Goal: Information Seeking & Learning: Learn about a topic

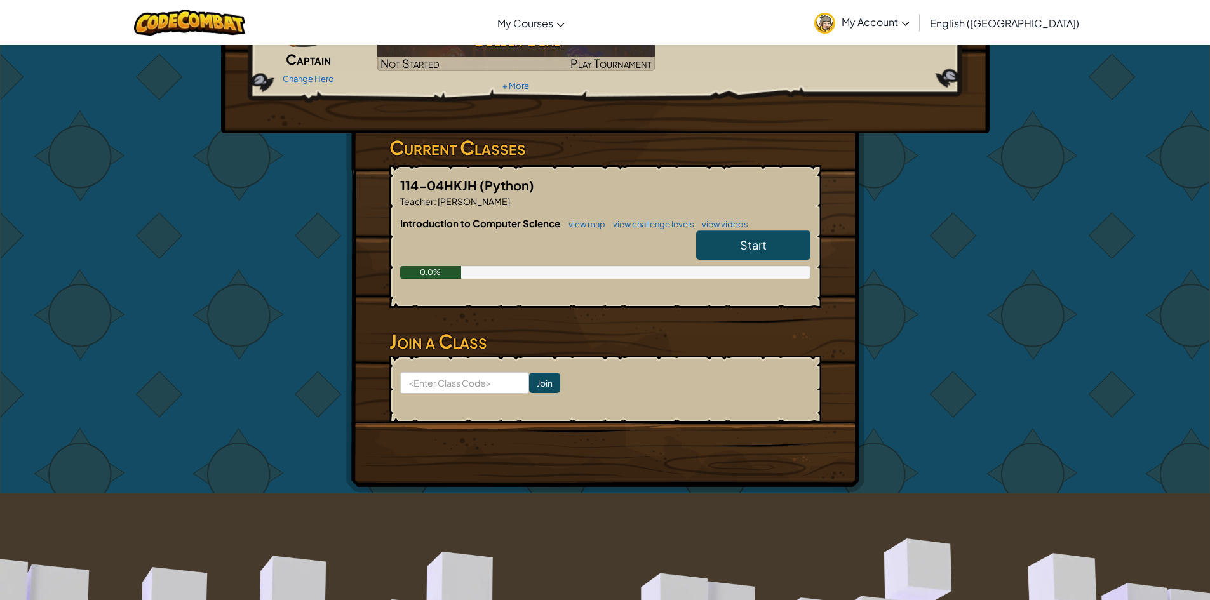
scroll to position [64, 0]
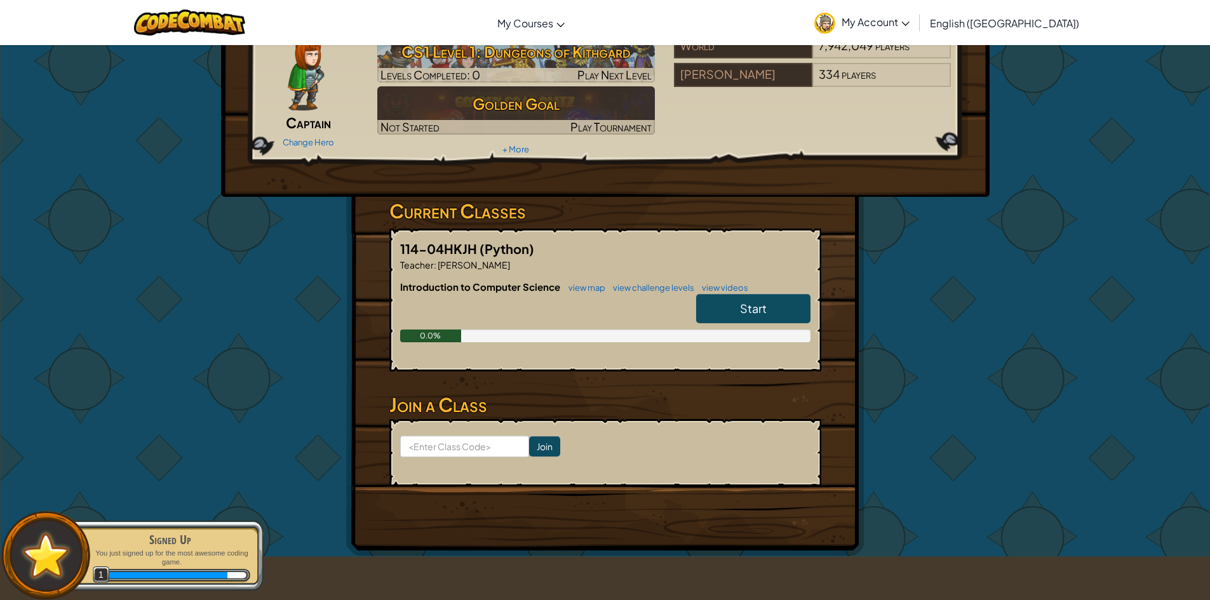
click at [728, 309] on link "Start" at bounding box center [753, 308] width 114 height 29
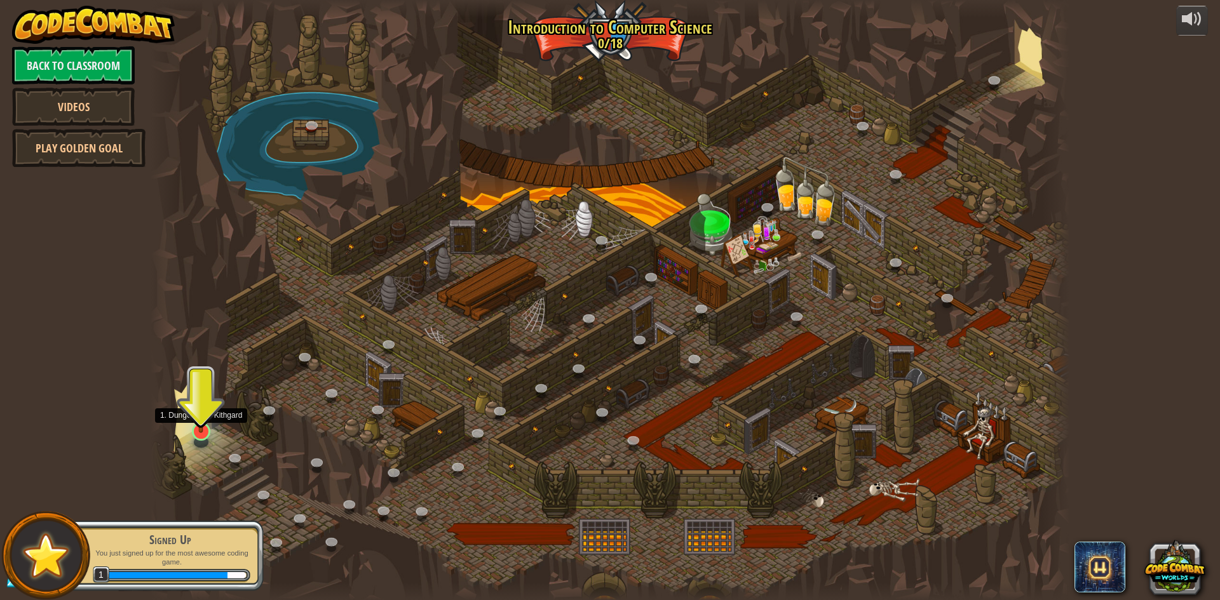
click at [200, 430] on img at bounding box center [201, 405] width 25 height 57
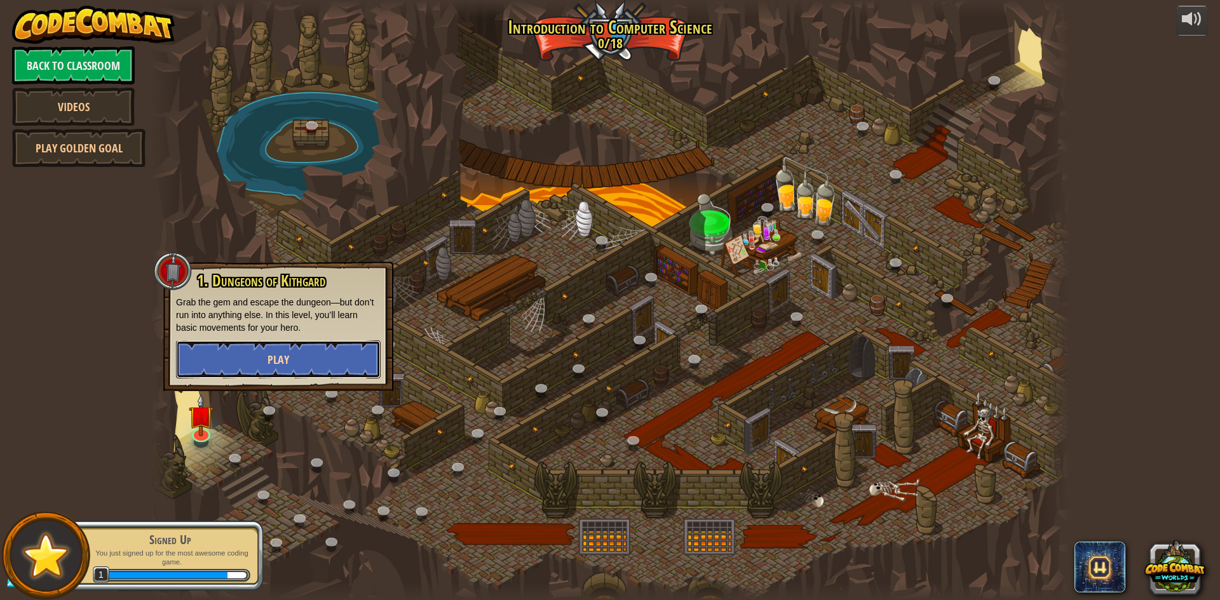
click at [255, 354] on button "Play" at bounding box center [278, 360] width 205 height 38
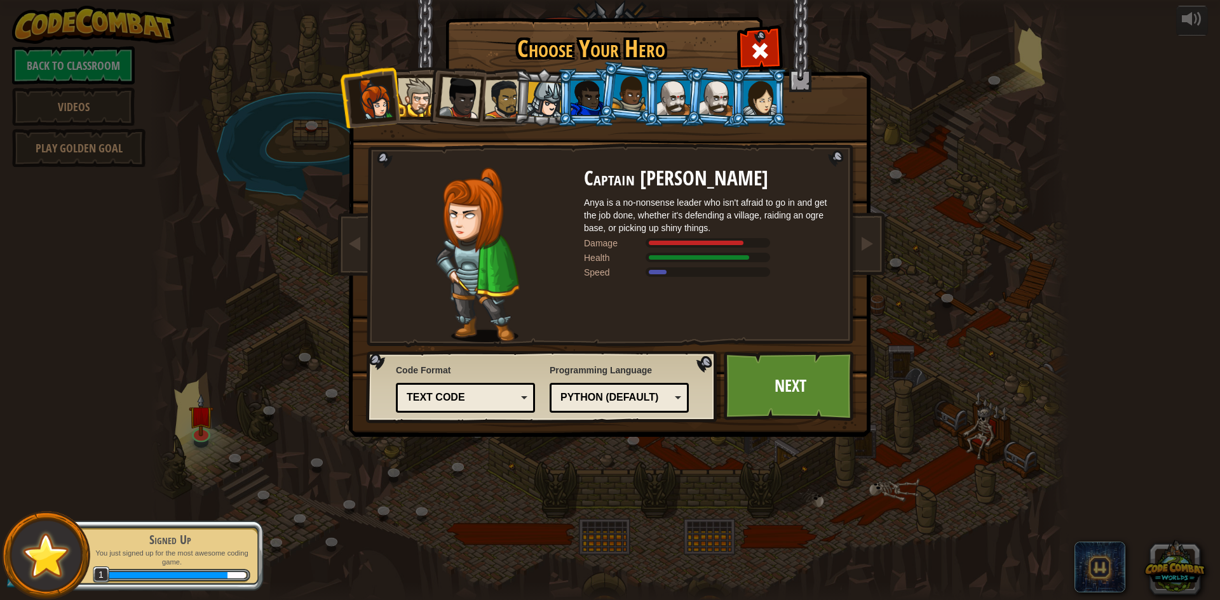
click at [412, 91] on div at bounding box center [417, 97] width 39 height 39
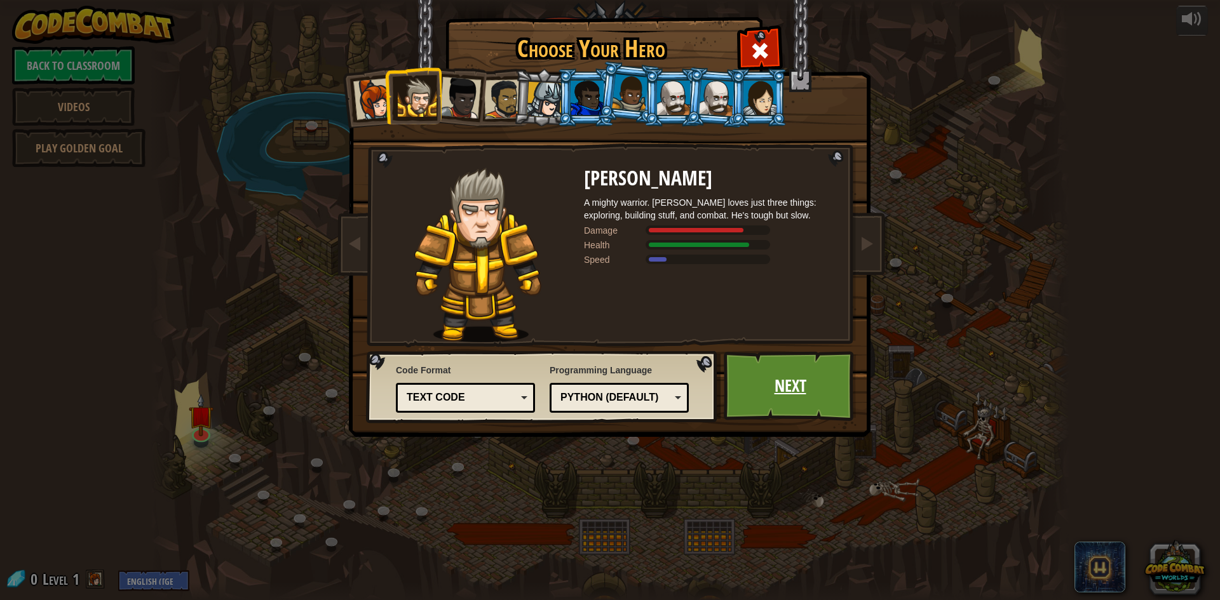
click at [789, 379] on link "Next" at bounding box center [790, 386] width 133 height 70
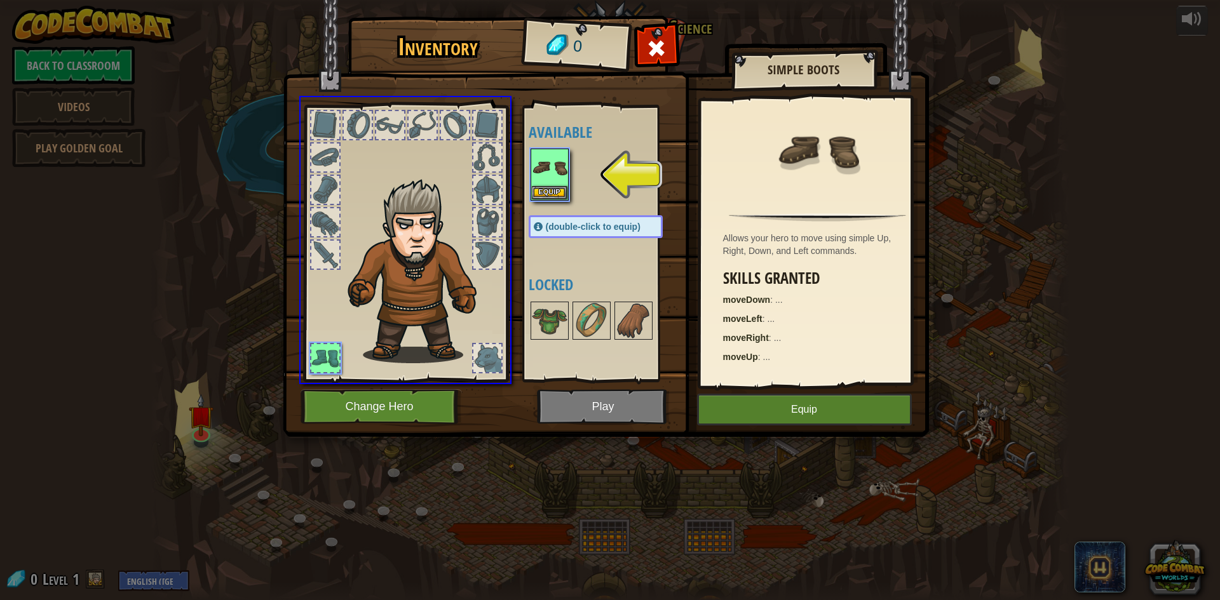
drag, startPoint x: 562, startPoint y: 172, endPoint x: 551, endPoint y: 178, distance: 12.2
click at [551, 178] on div "Inventory 0 Available Equip (double-click to equip) Locked Simple Boots Allows …" at bounding box center [610, 300] width 1220 height 600
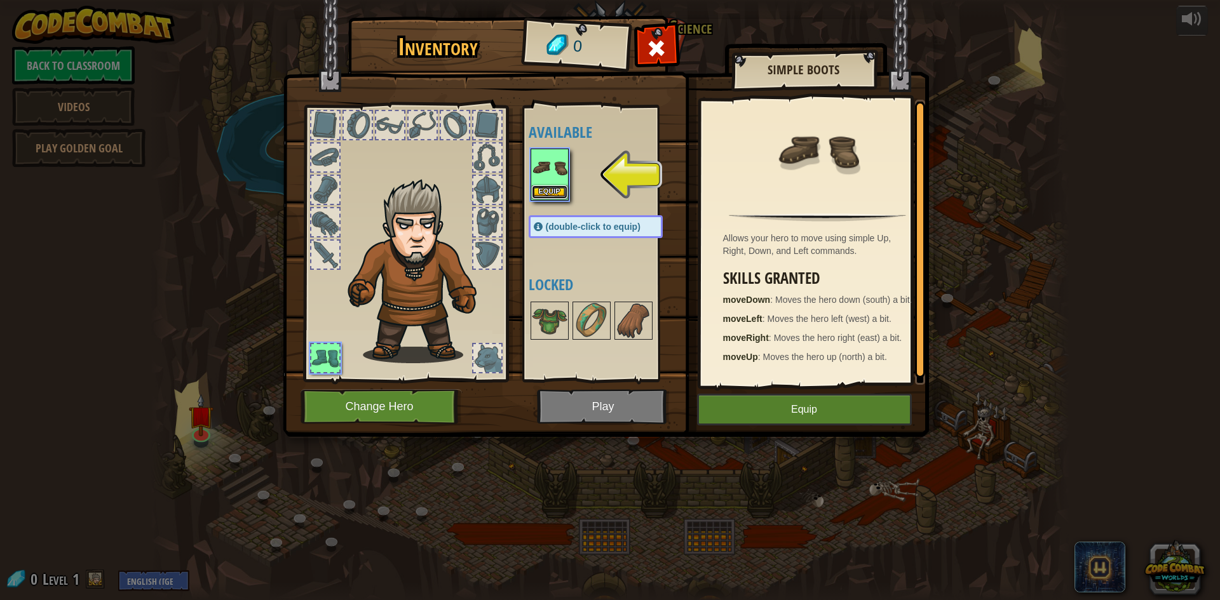
click at [546, 192] on button "Equip" at bounding box center [550, 192] width 36 height 13
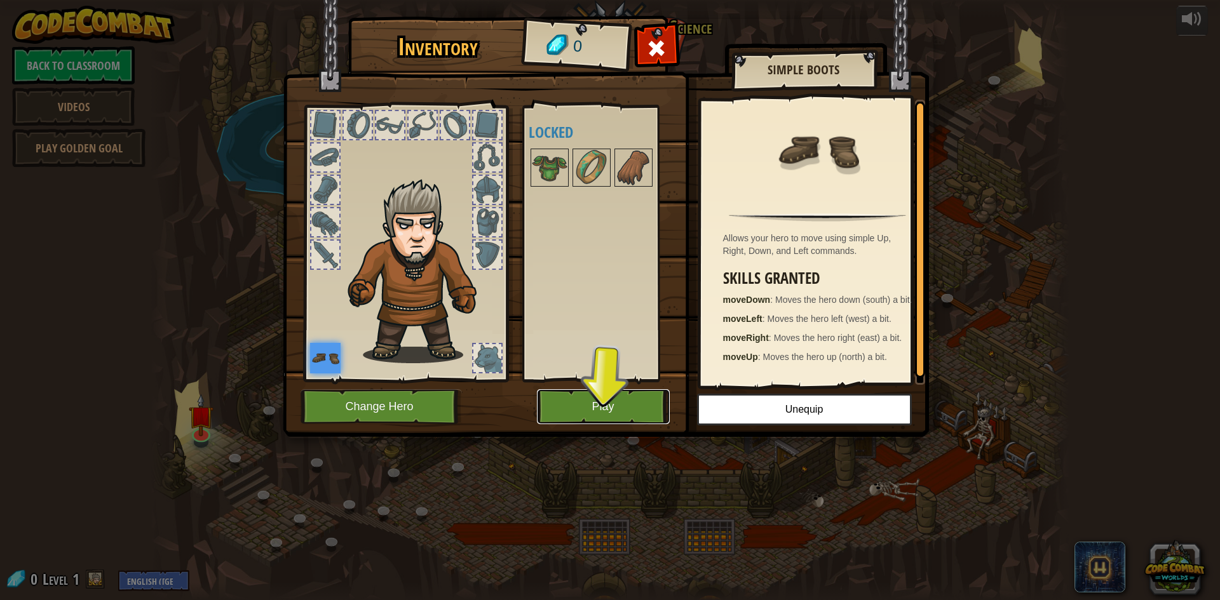
click at [595, 403] on button "Play" at bounding box center [603, 407] width 133 height 35
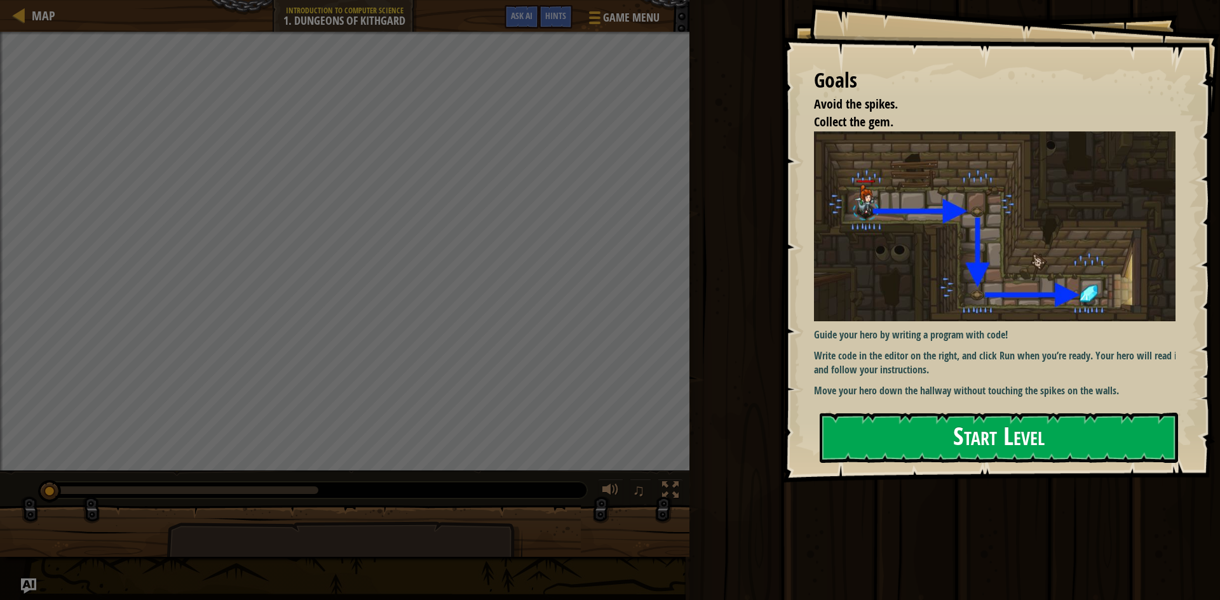
drag, startPoint x: 996, startPoint y: 400, endPoint x: 993, endPoint y: 435, distance: 35.2
click at [995, 401] on div "Goals Avoid the spikes. Collect the gem. Guide your hero by writing a program w…" at bounding box center [1001, 241] width 438 height 483
click at [993, 439] on button "Start Level" at bounding box center [999, 438] width 358 height 50
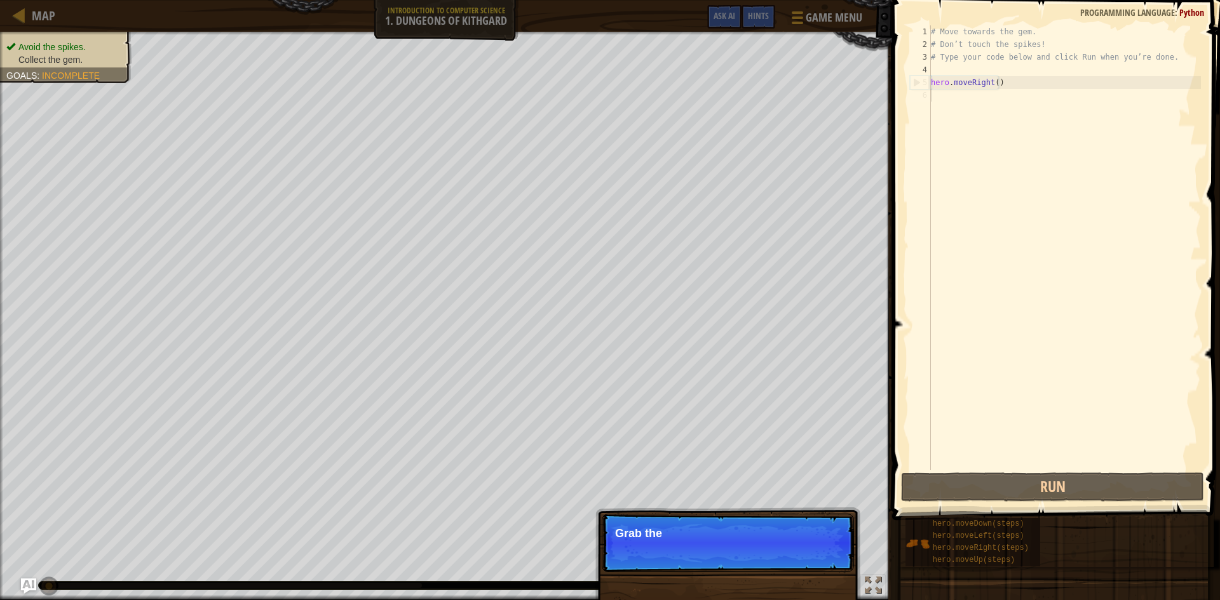
click at [938, 97] on div "# Move towards the gem. # Don’t touch the spikes! # Type your code below and cl…" at bounding box center [1064, 260] width 273 height 470
click at [819, 553] on button "Continue" at bounding box center [817, 551] width 53 height 17
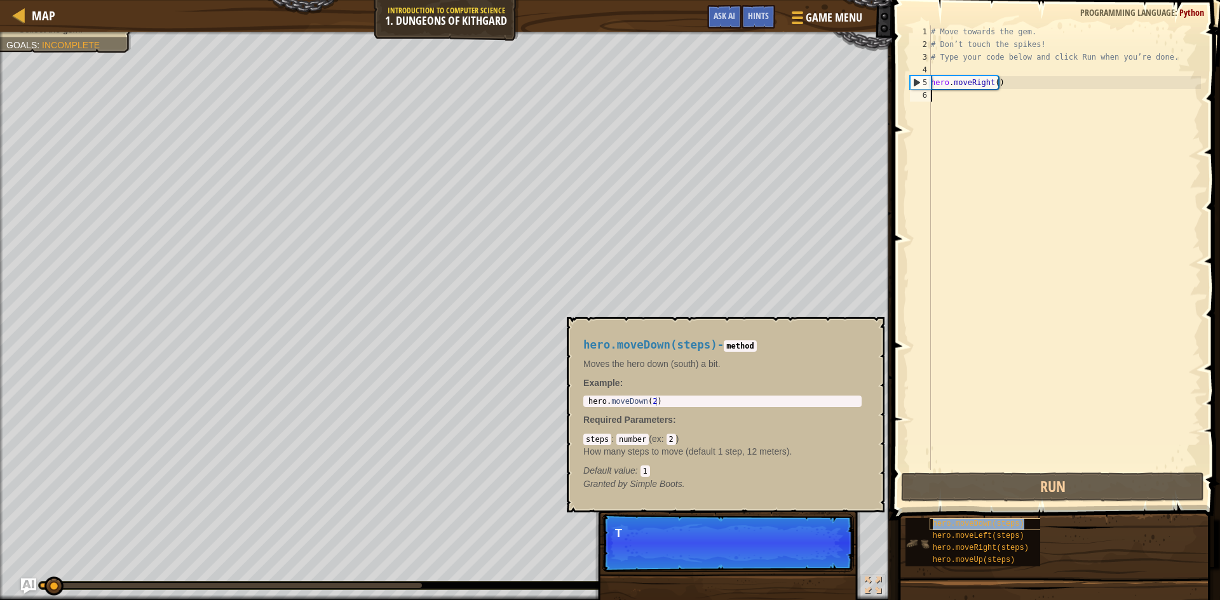
click at [991, 527] on span "hero.moveDown(steps)" at bounding box center [978, 524] width 91 height 9
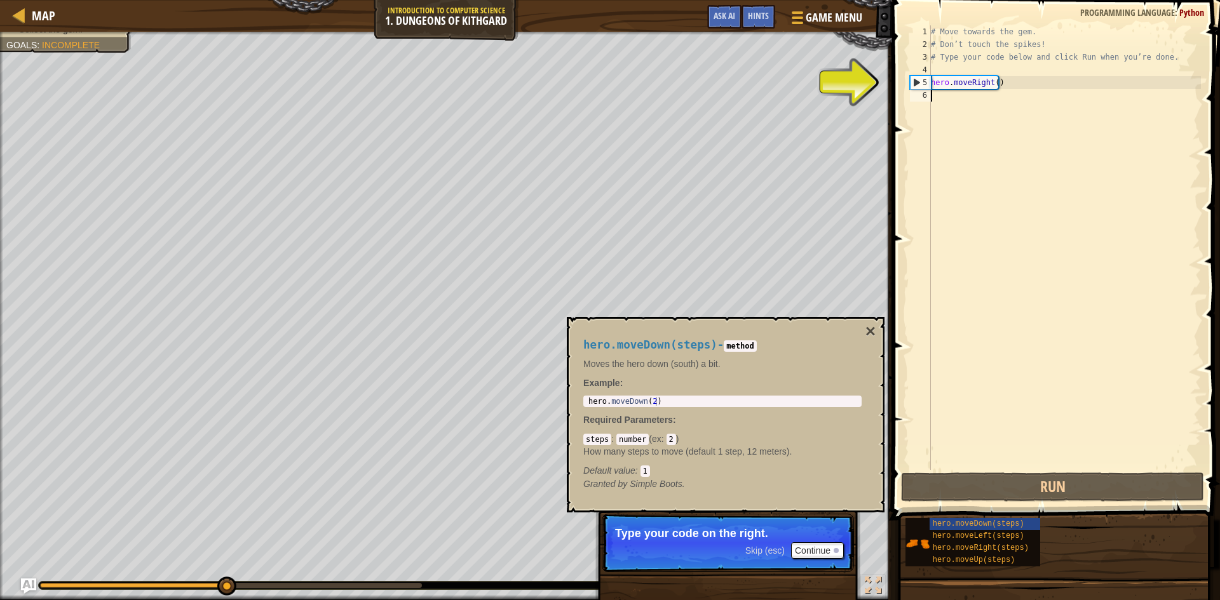
click at [960, 88] on div "# Move towards the gem. # Don’t touch the spikes! # Type your code below and cl…" at bounding box center [1064, 260] width 273 height 470
type textarea "hero.moveRight()"
click at [959, 98] on div "# Move towards the gem. # Don’t touch the spikes! # Type your code below and cl…" at bounding box center [1064, 260] width 273 height 470
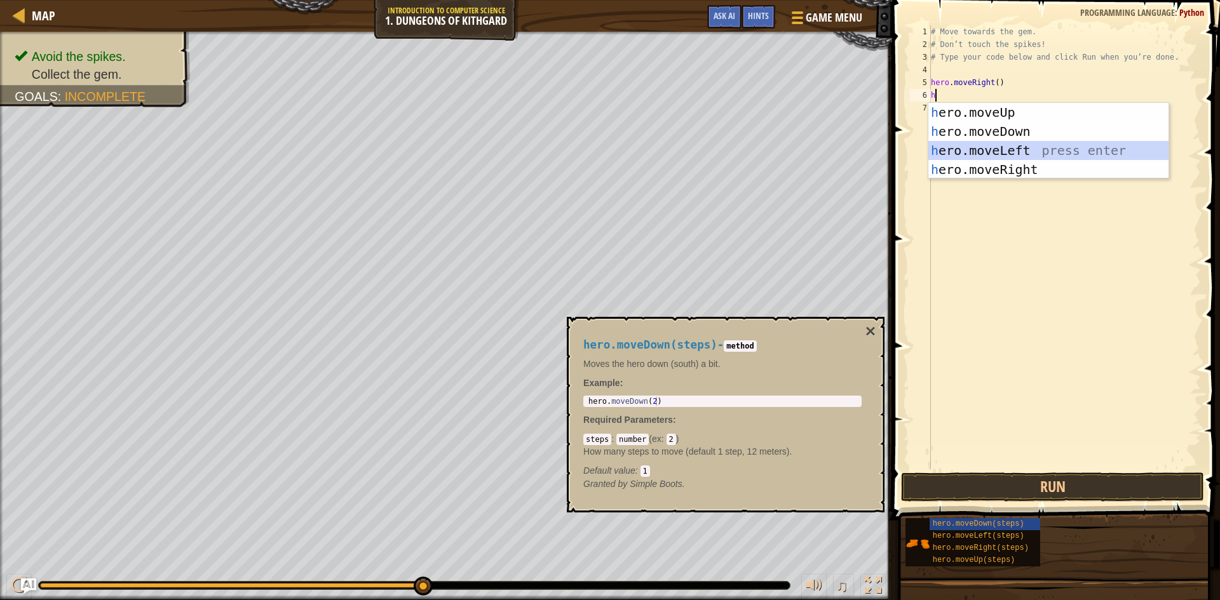
type textarea "hh"
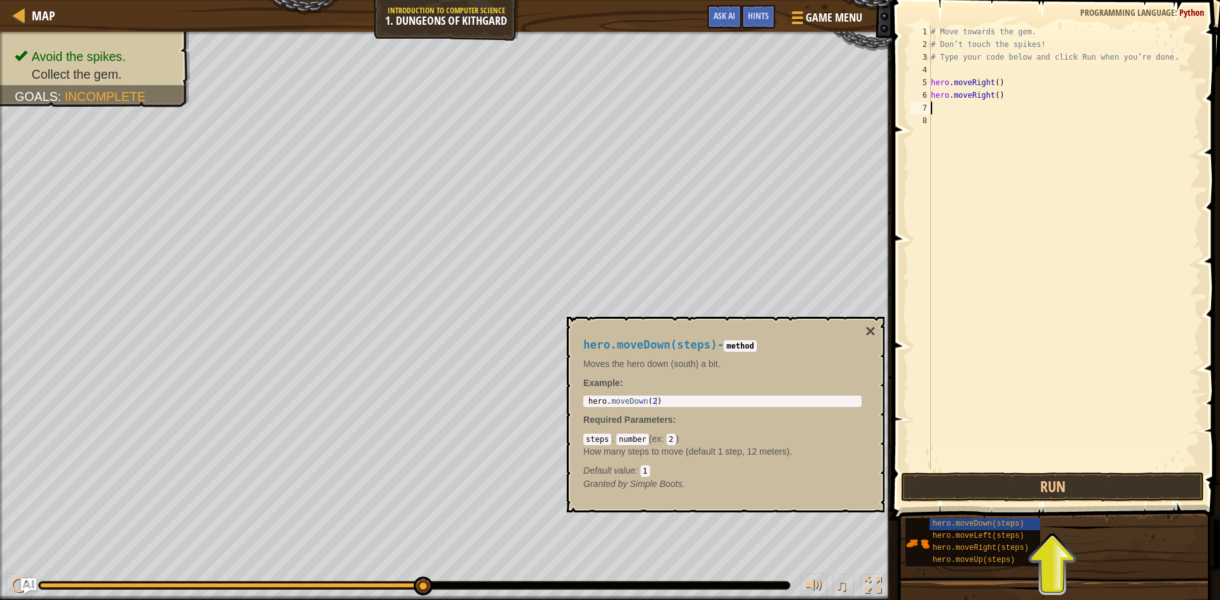
type textarea "h"
click at [1059, 480] on button "Run" at bounding box center [1052, 487] width 303 height 29
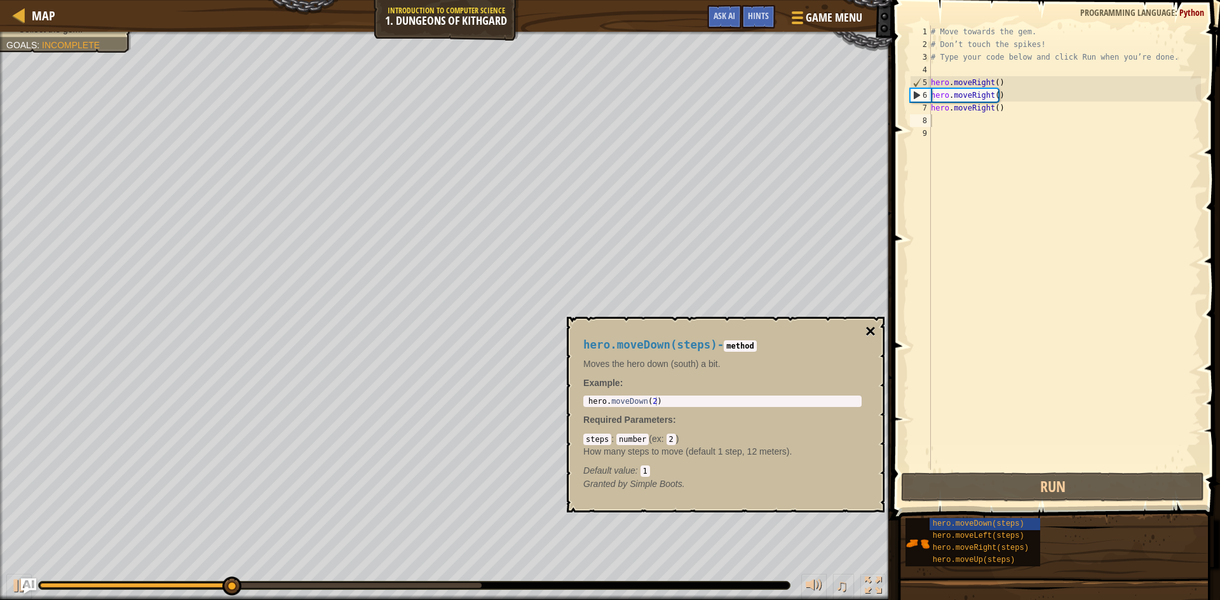
click at [866, 332] on button "×" at bounding box center [870, 332] width 10 height 18
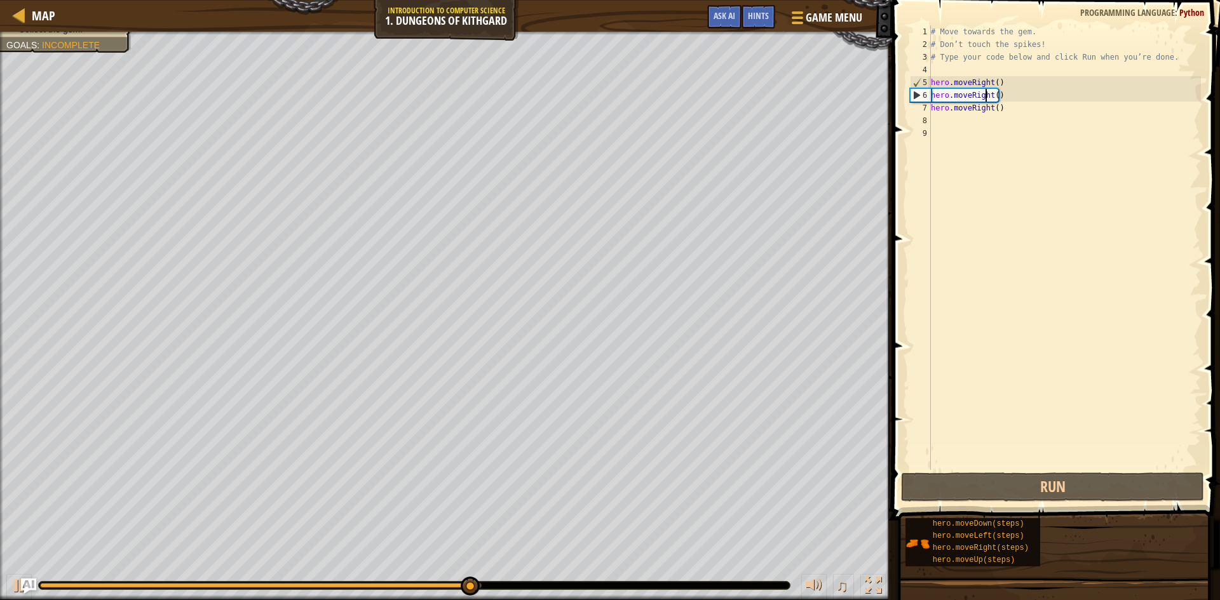
click at [986, 90] on div "# Move towards the gem. # Don’t touch the spikes! # Type your code below and cl…" at bounding box center [1064, 260] width 273 height 470
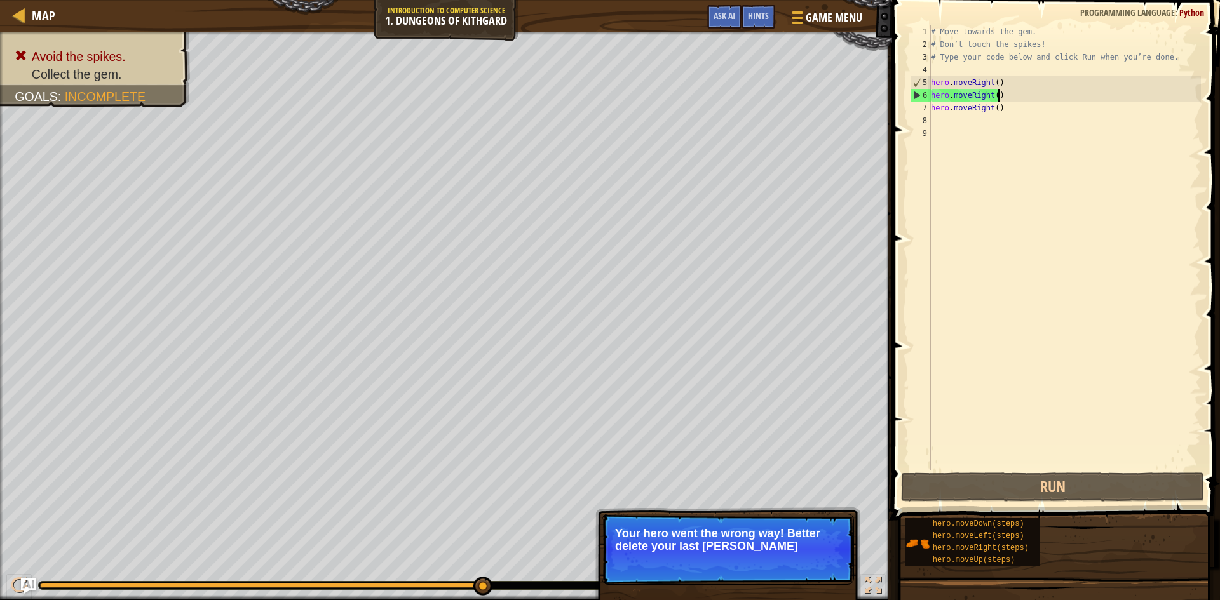
click at [996, 90] on div "# Move towards the gem. # Don’t touch the spikes! # Type your code below and cl…" at bounding box center [1064, 260] width 273 height 470
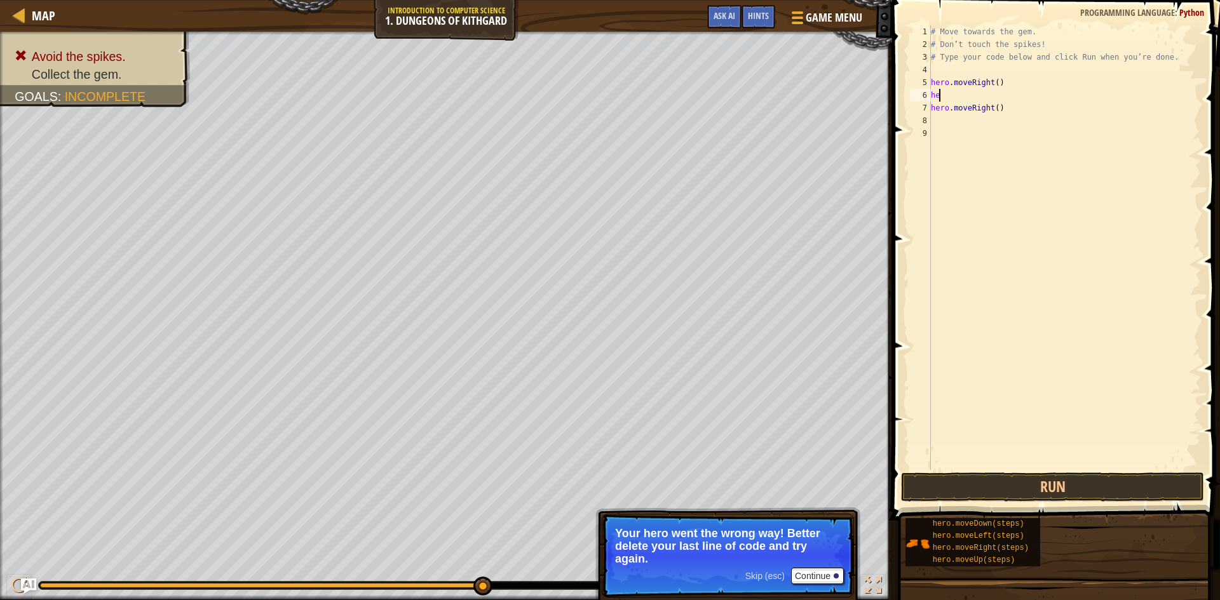
type textarea "h"
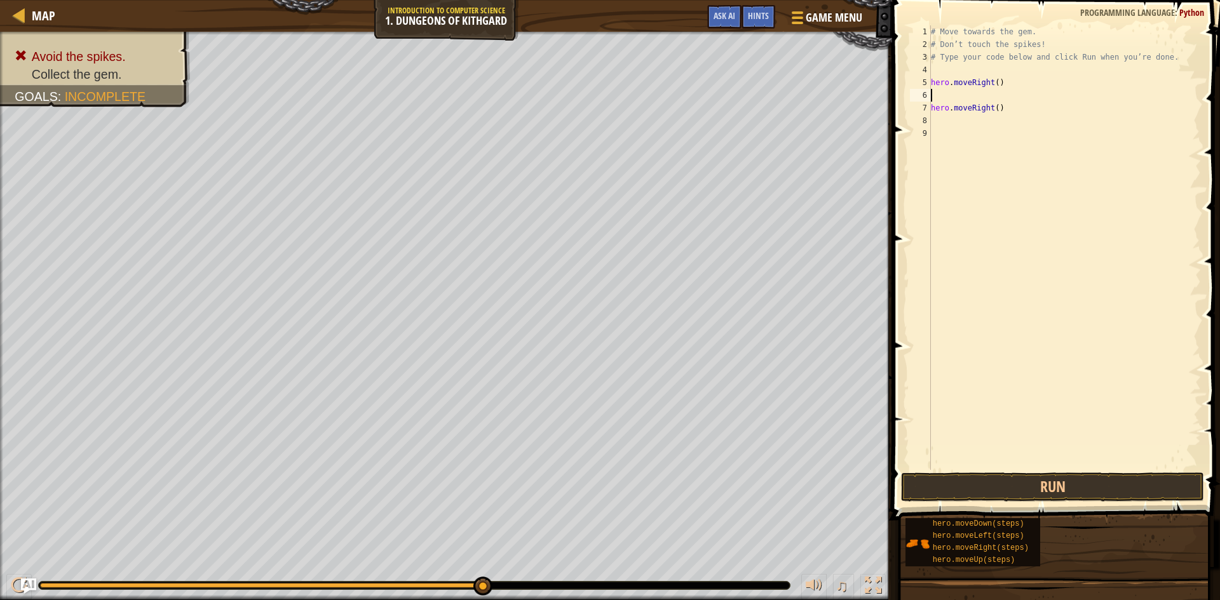
type textarea "h"
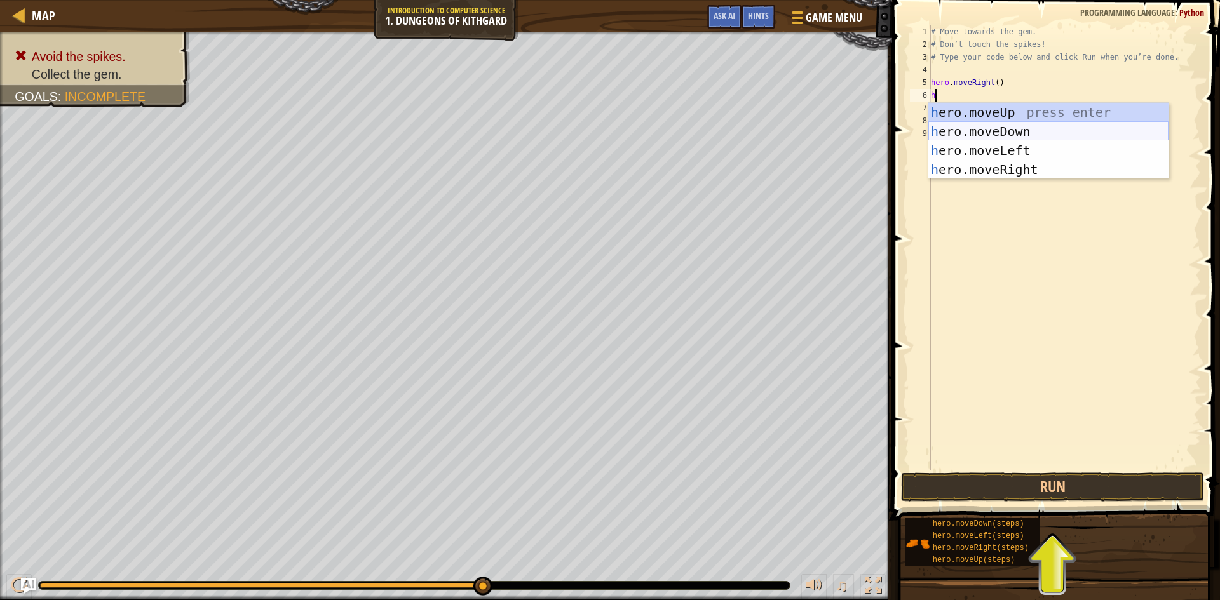
click at [1057, 128] on div "h ero.moveUp press enter h ero.moveDown press enter h ero.moveLeft press enter …" at bounding box center [1048, 160] width 240 height 114
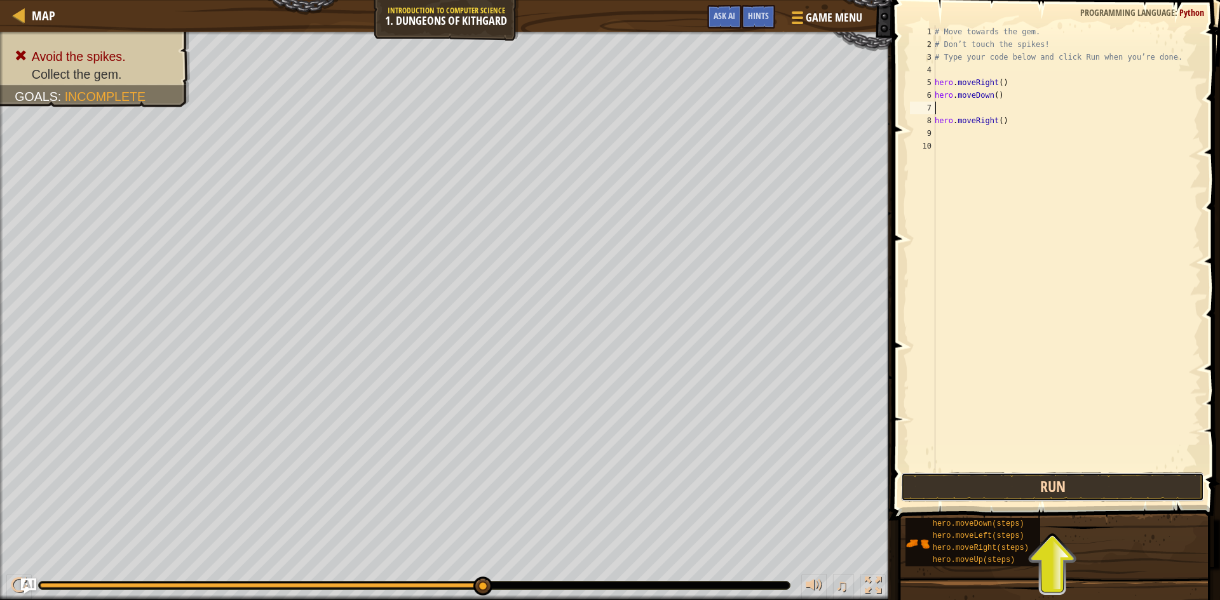
click at [1040, 478] on button "Run" at bounding box center [1052, 487] width 303 height 29
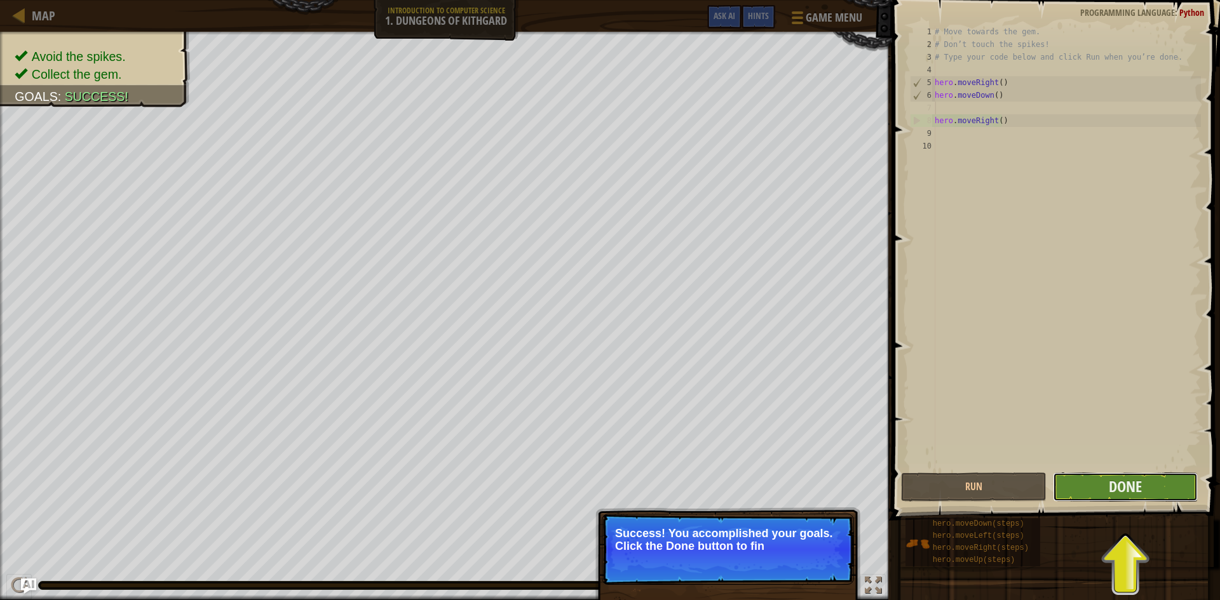
click at [1151, 490] on button "Done" at bounding box center [1126, 487] width 146 height 29
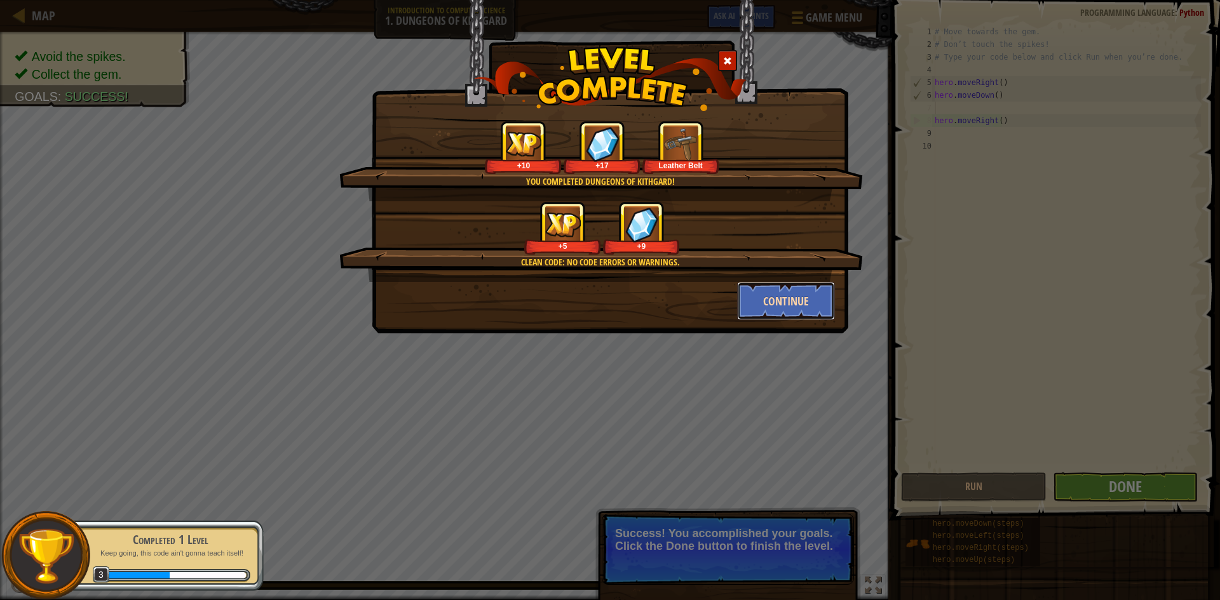
click at [775, 294] on button "Continue" at bounding box center [786, 301] width 98 height 38
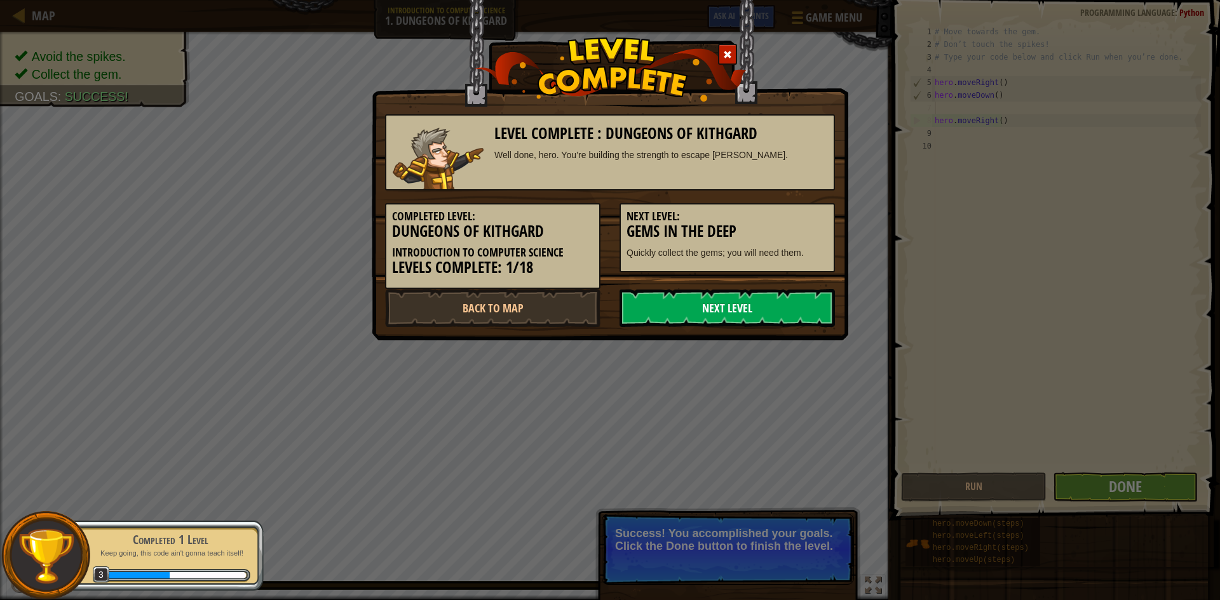
click at [748, 311] on link "Next Level" at bounding box center [727, 308] width 215 height 38
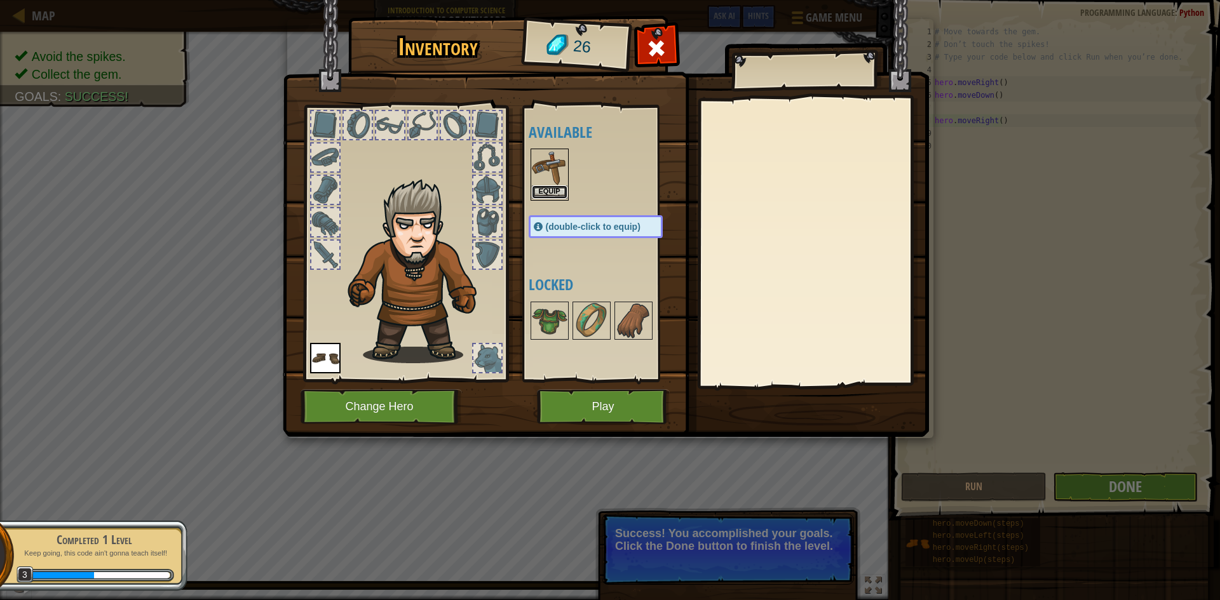
click at [548, 191] on button "Equip" at bounding box center [550, 192] width 36 height 13
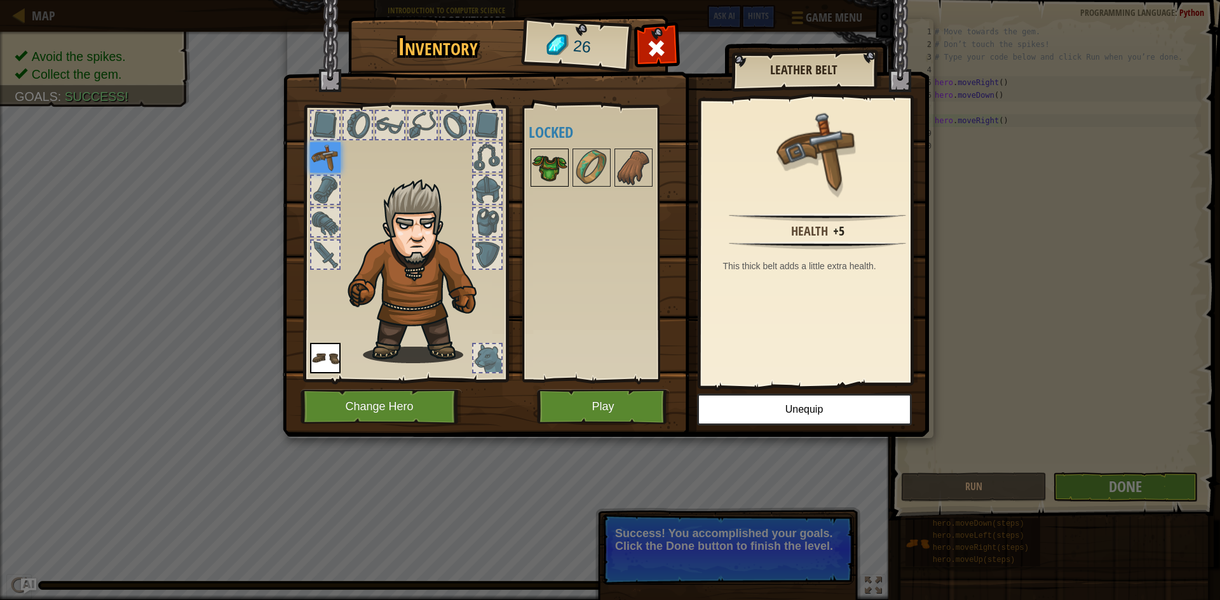
click at [539, 166] on img at bounding box center [550, 168] width 36 height 36
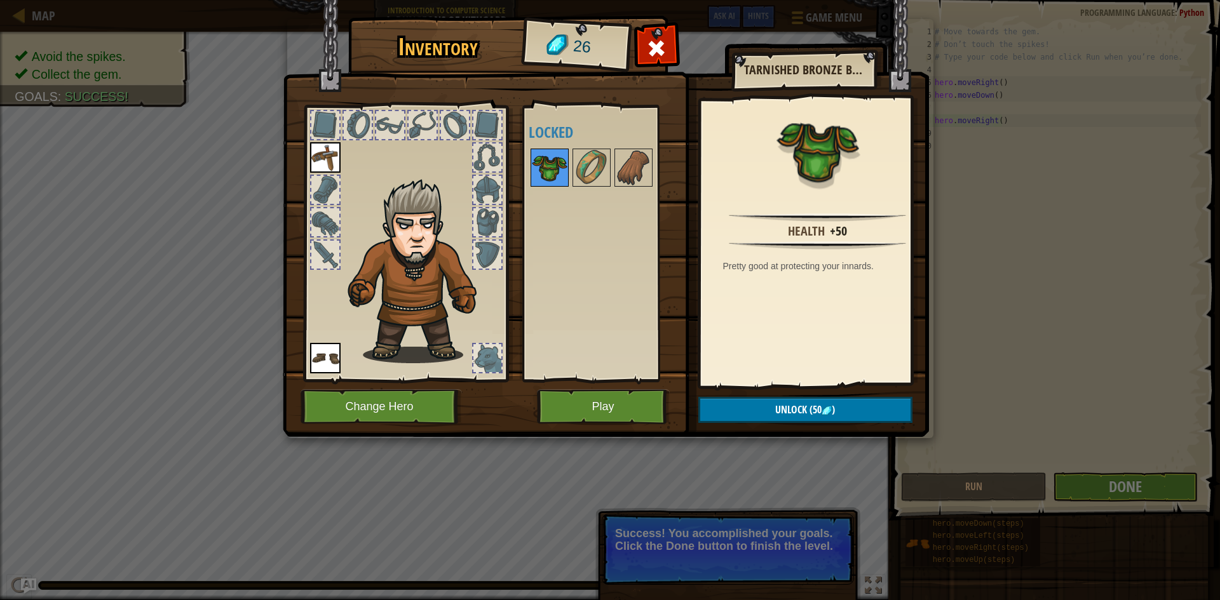
click at [556, 171] on img at bounding box center [550, 168] width 36 height 36
click at [600, 405] on button "Play" at bounding box center [603, 407] width 133 height 35
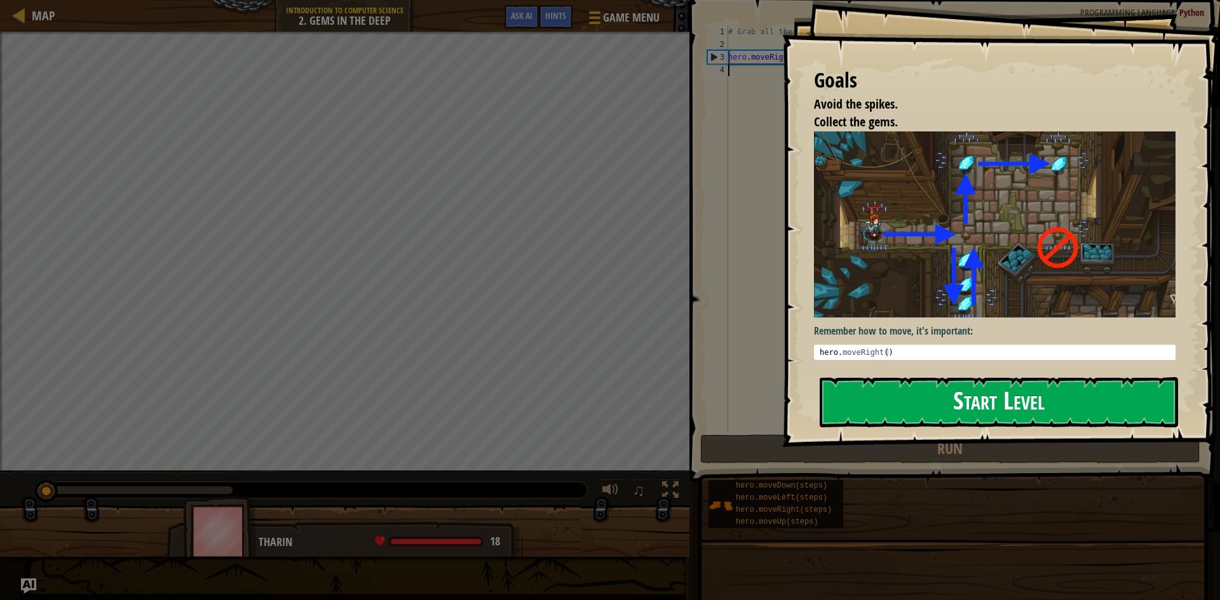
click at [1005, 412] on button "Start Level" at bounding box center [999, 402] width 358 height 50
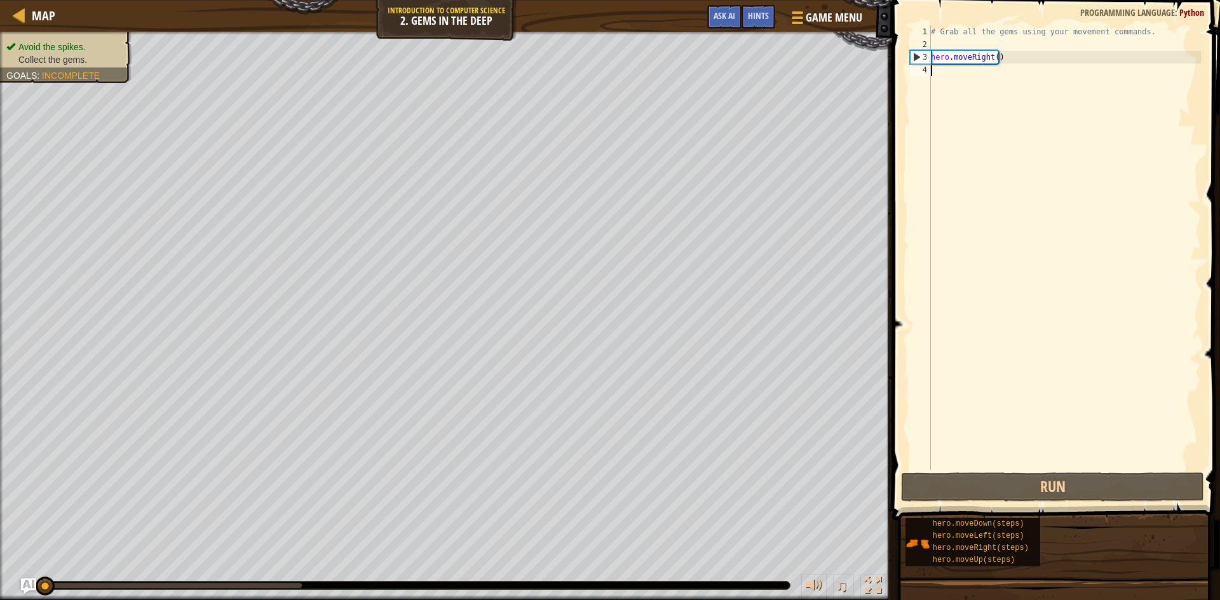
click at [951, 76] on div "# Grab all the gems using your movement commands. hero . moveRight ( )" at bounding box center [1064, 260] width 273 height 470
type textarea "h"
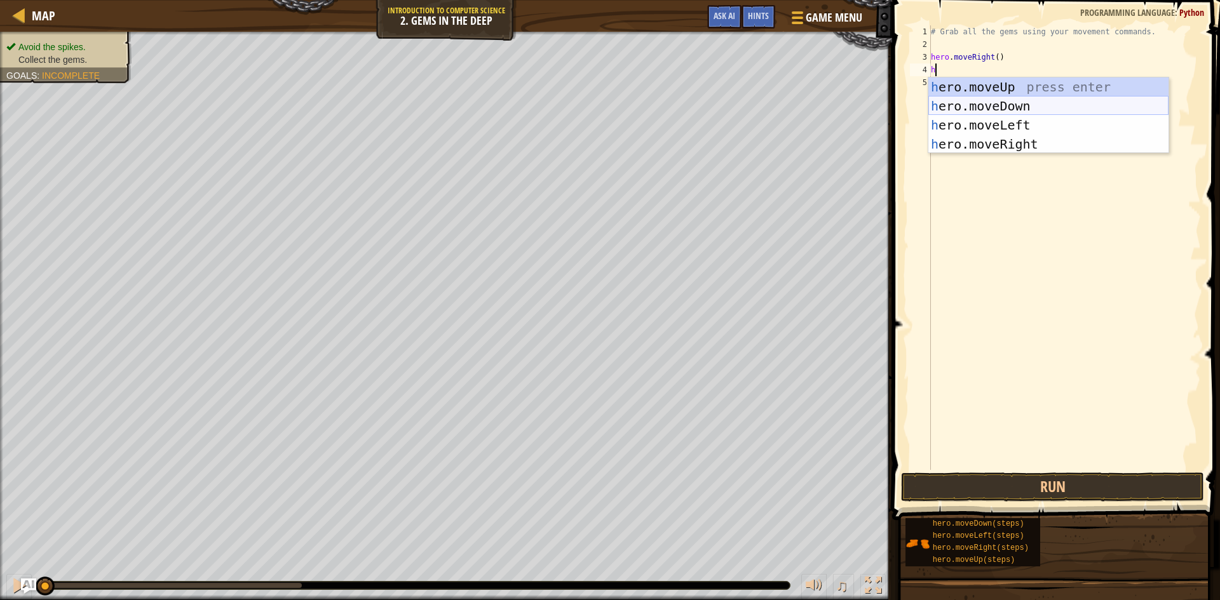
click at [1015, 100] on div "h ero.moveUp press enter h ero.moveDown press enter h ero.moveLeft press enter …" at bounding box center [1048, 135] width 240 height 114
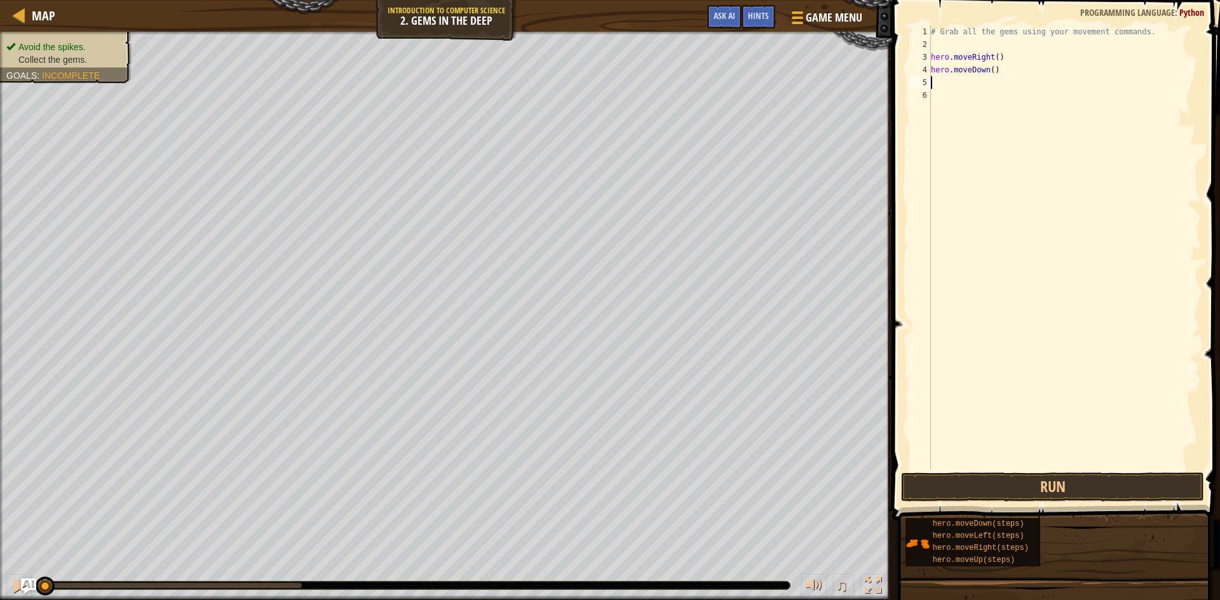
click at [933, 87] on div "# Grab all the gems using your movement commands. hero . moveRight ( ) hero . m…" at bounding box center [1064, 260] width 273 height 470
type textarea "h"
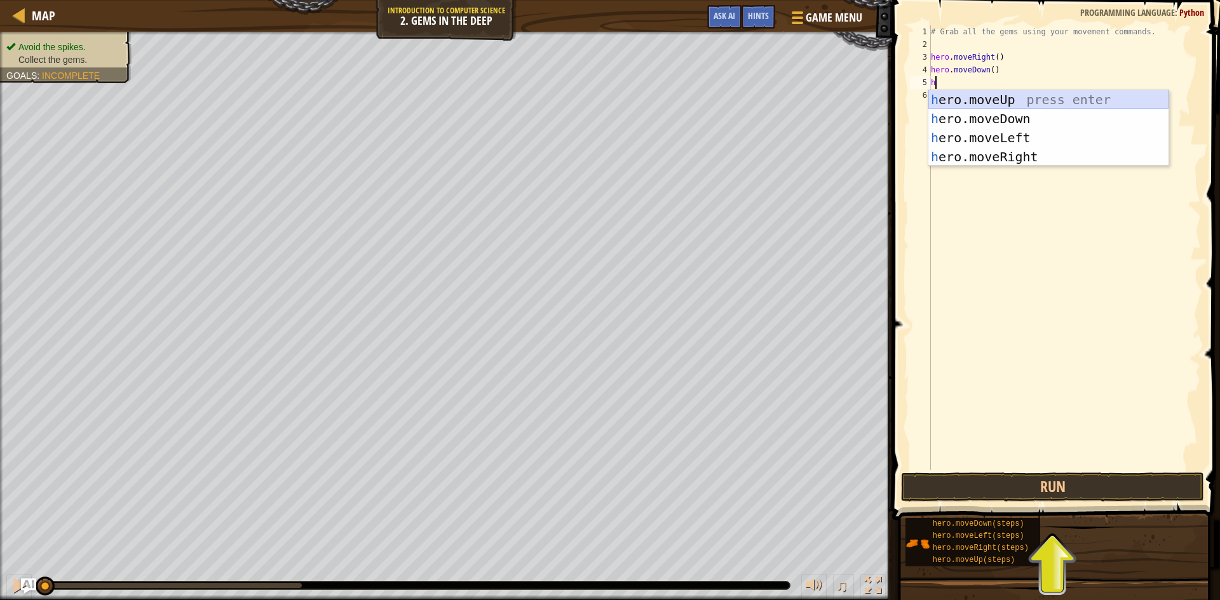
click at [1027, 102] on div "h ero.moveUp press enter h ero.moveDown press enter h ero.moveLeft press enter …" at bounding box center [1048, 147] width 240 height 114
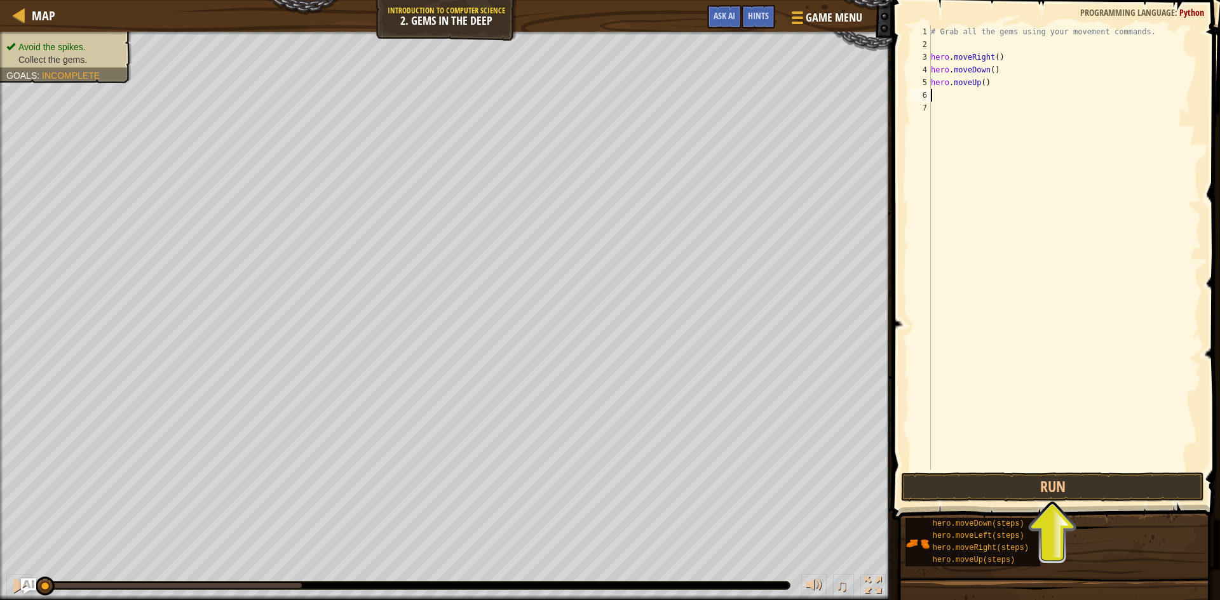
type textarea "h"
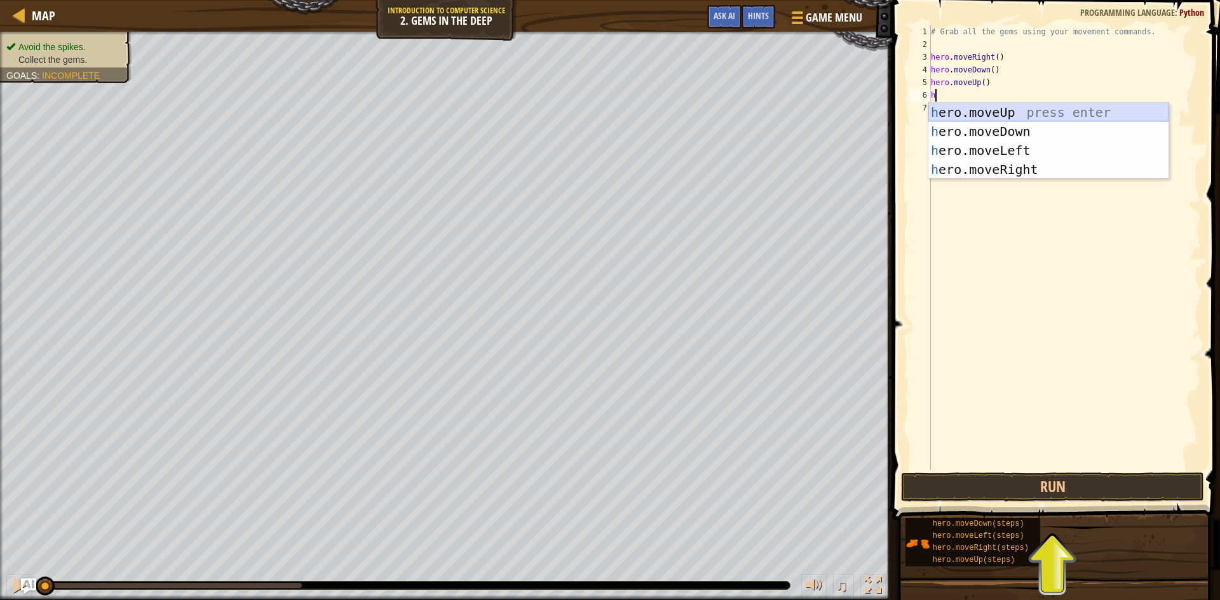
click at [1020, 109] on div "h ero.moveUp press enter h ero.moveDown press enter h ero.moveLeft press enter …" at bounding box center [1048, 160] width 240 height 114
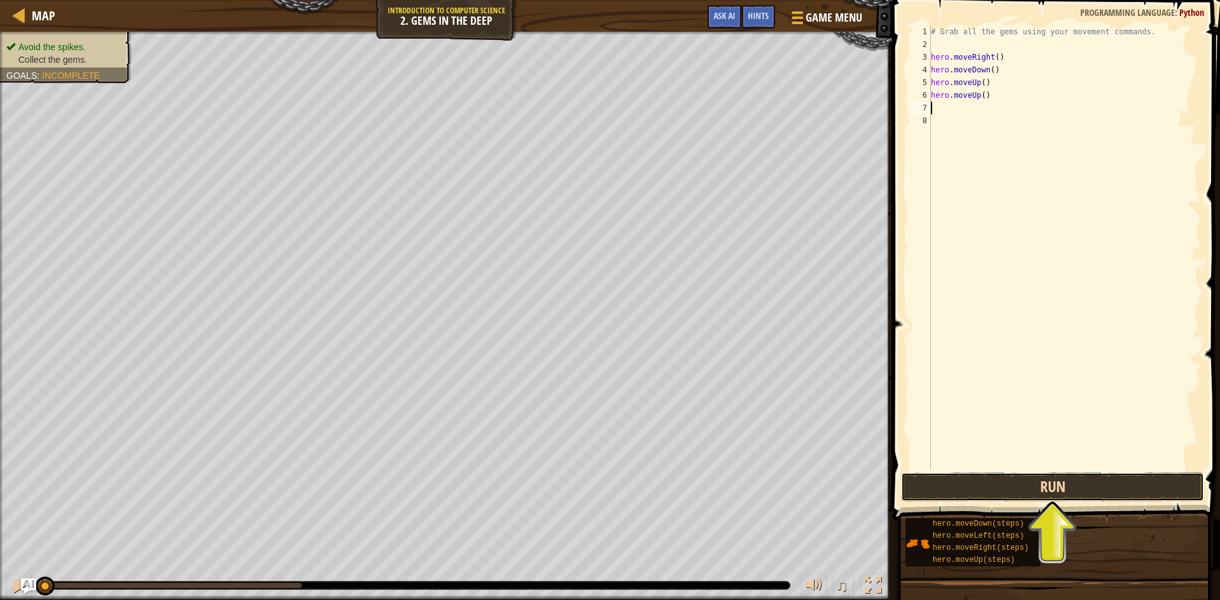
click at [1048, 485] on button "Run" at bounding box center [1052, 487] width 303 height 29
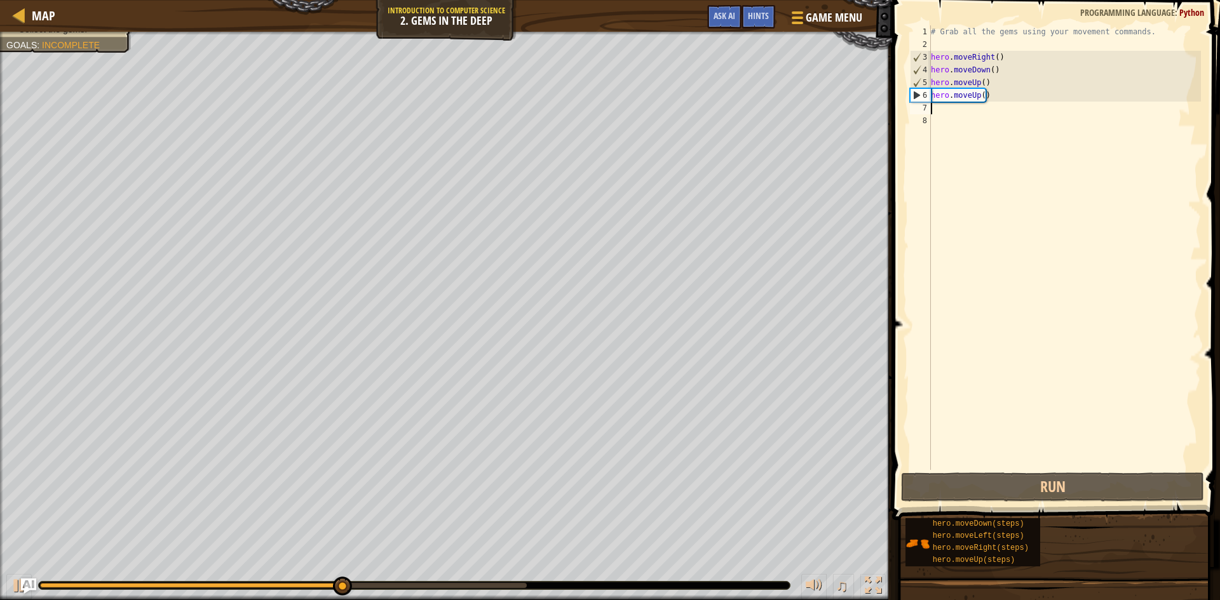
click at [937, 102] on div "# Grab all the gems using your movement commands. hero . moveRight ( ) hero . m…" at bounding box center [1064, 260] width 273 height 470
click at [934, 111] on div "# Grab all the gems using your movement commands. hero . moveRight ( ) hero . m…" at bounding box center [1064, 260] width 273 height 470
type textarea "h"
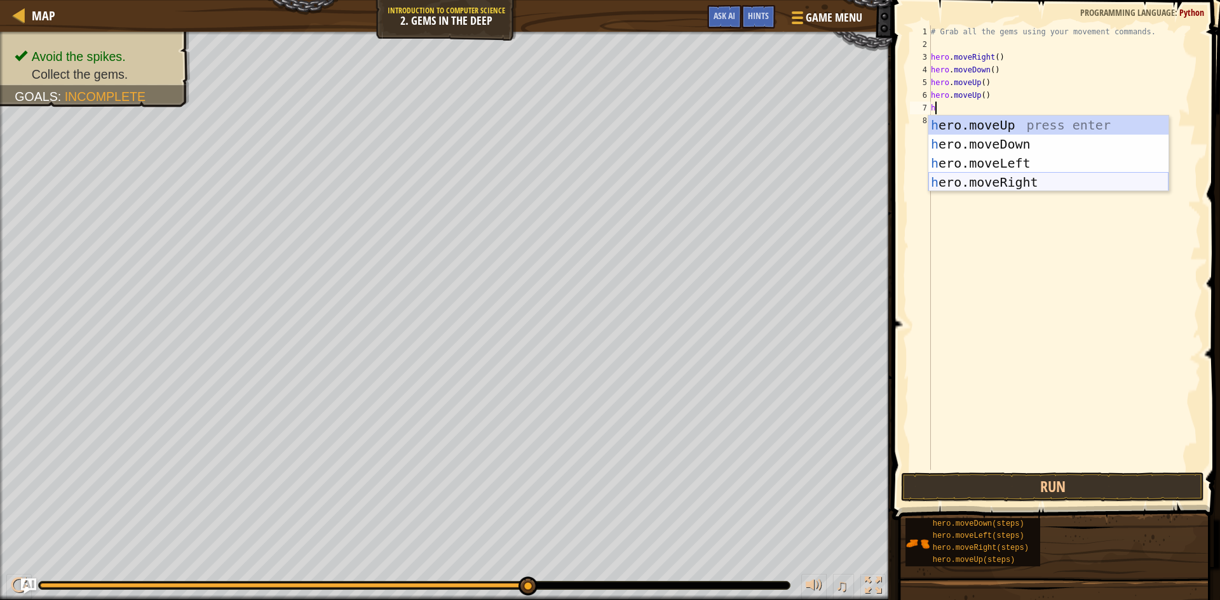
click at [1006, 174] on div "h ero.moveUp press enter h ero.moveDown press enter h ero.moveLeft press enter …" at bounding box center [1048, 173] width 240 height 114
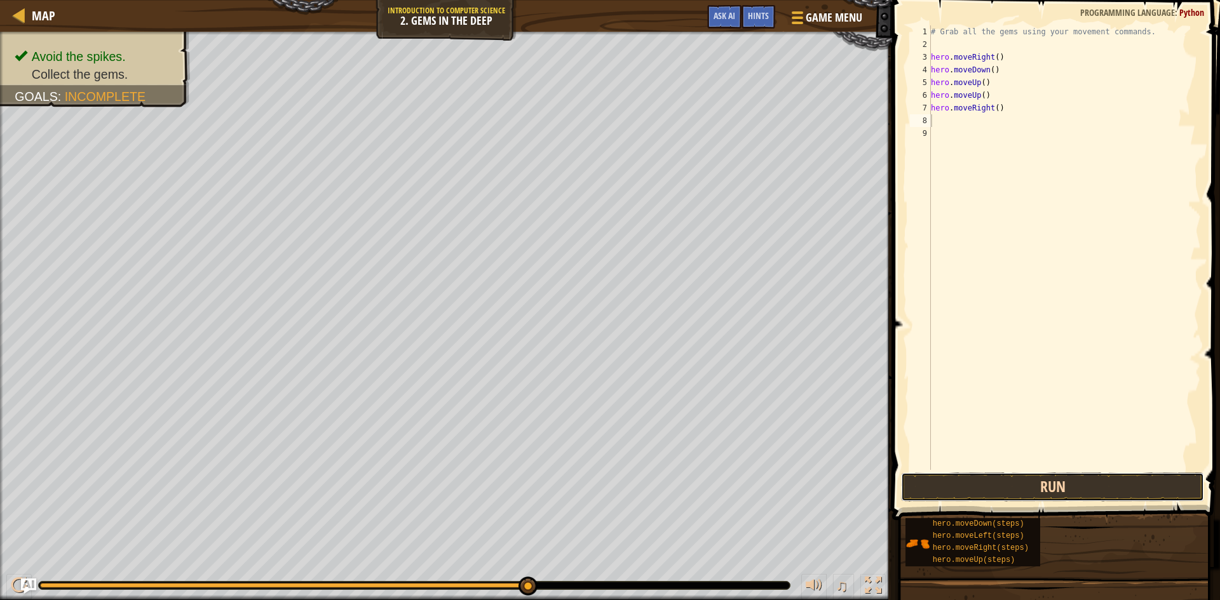
click at [1033, 483] on button "Run" at bounding box center [1052, 487] width 303 height 29
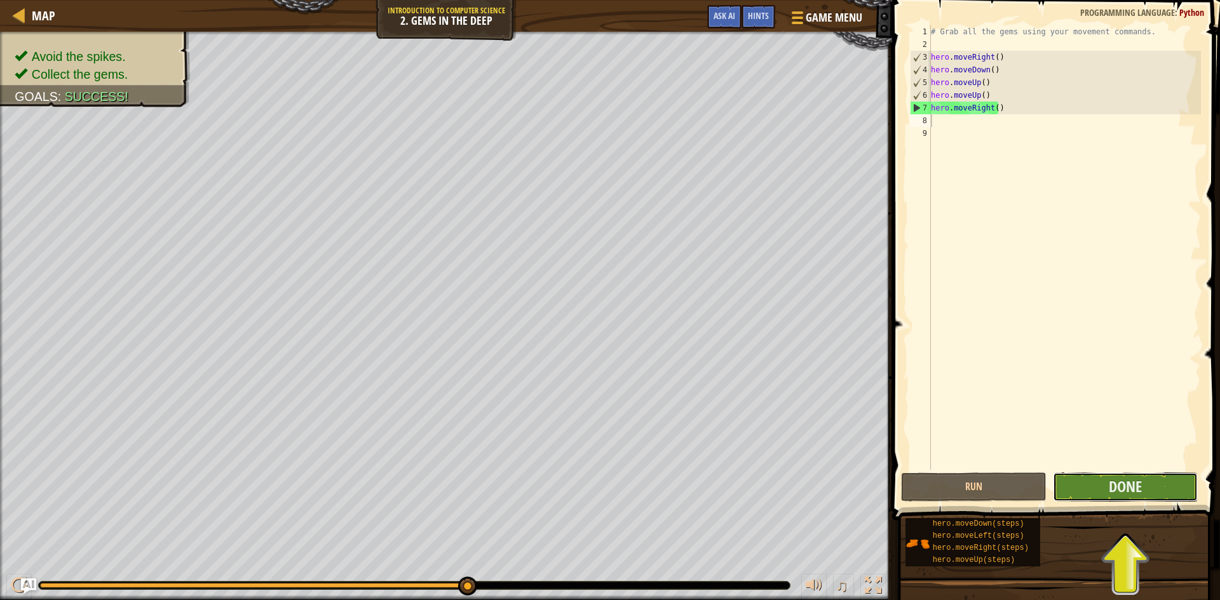
click at [1104, 484] on button "Done" at bounding box center [1126, 487] width 146 height 29
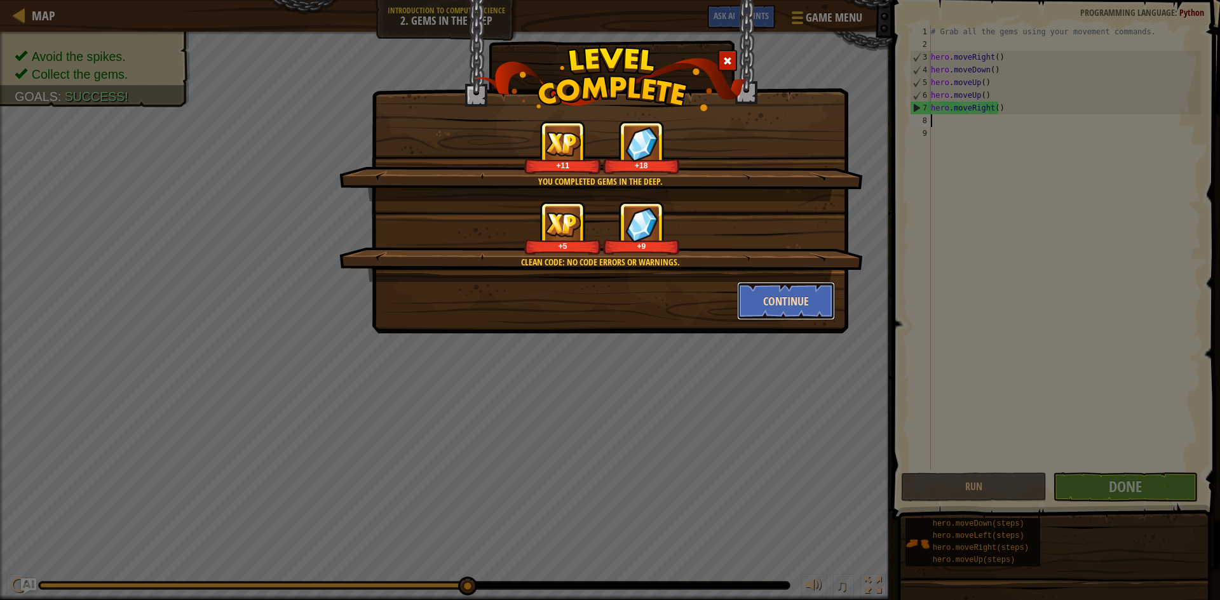
click at [776, 294] on button "Continue" at bounding box center [786, 301] width 98 height 38
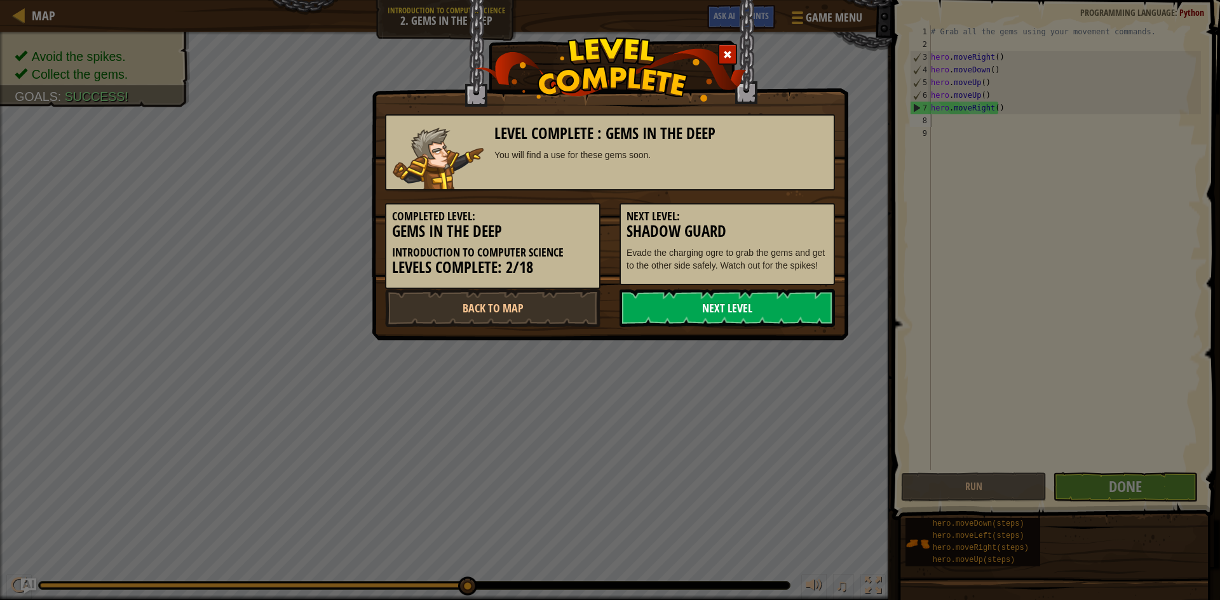
click at [759, 298] on link "Next Level" at bounding box center [727, 308] width 215 height 38
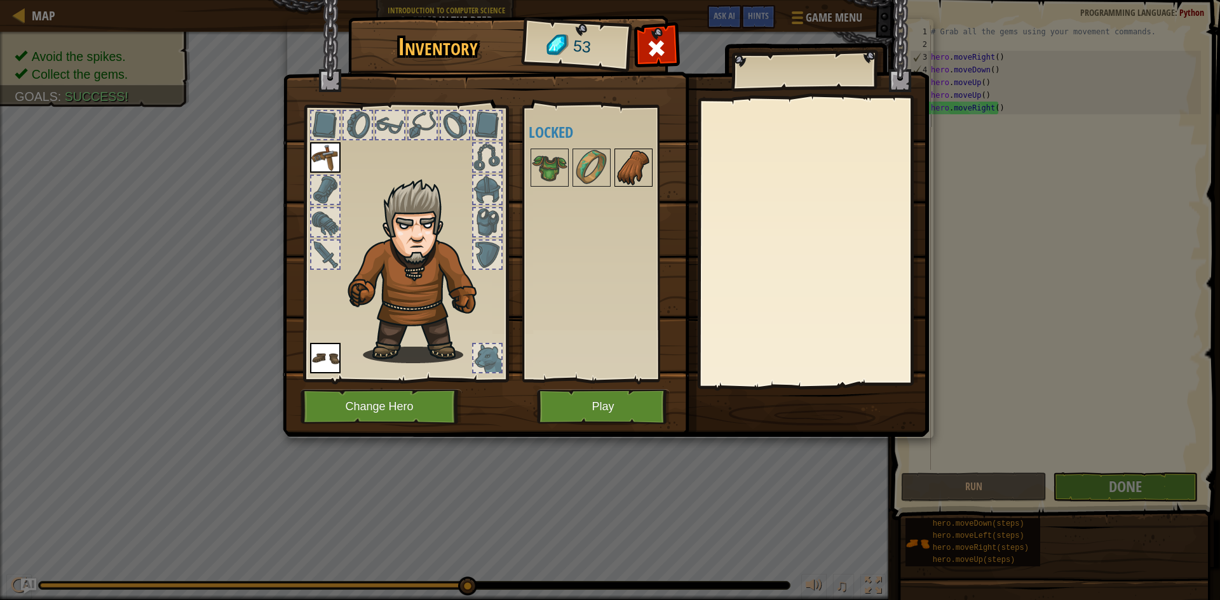
click at [627, 159] on img at bounding box center [634, 168] width 36 height 36
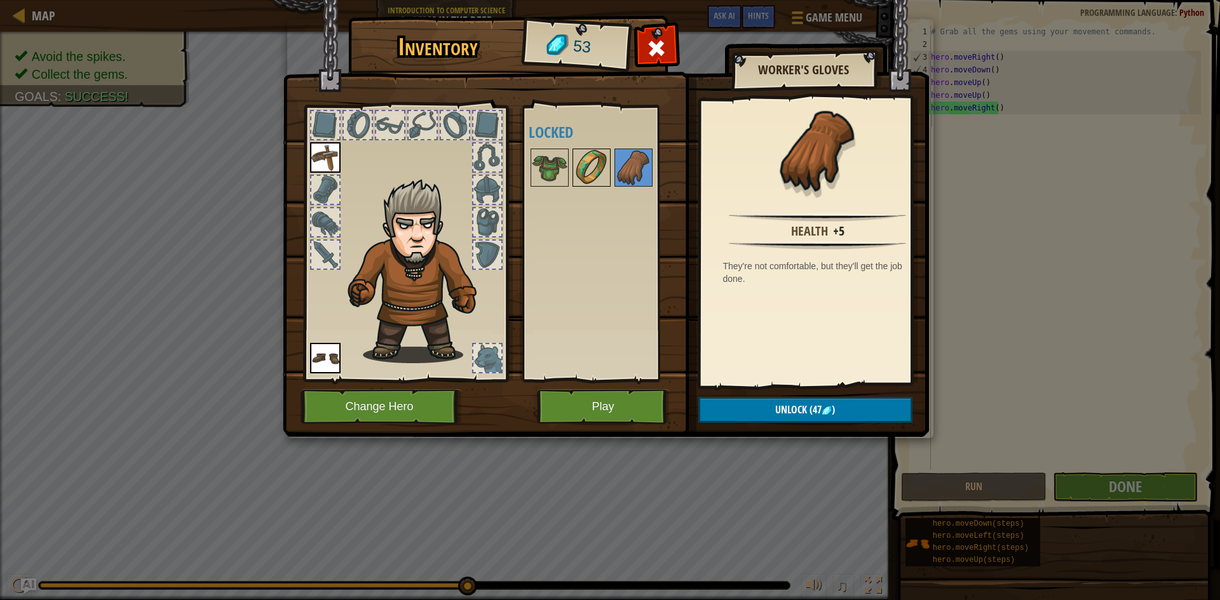
click at [599, 171] on img at bounding box center [592, 168] width 36 height 36
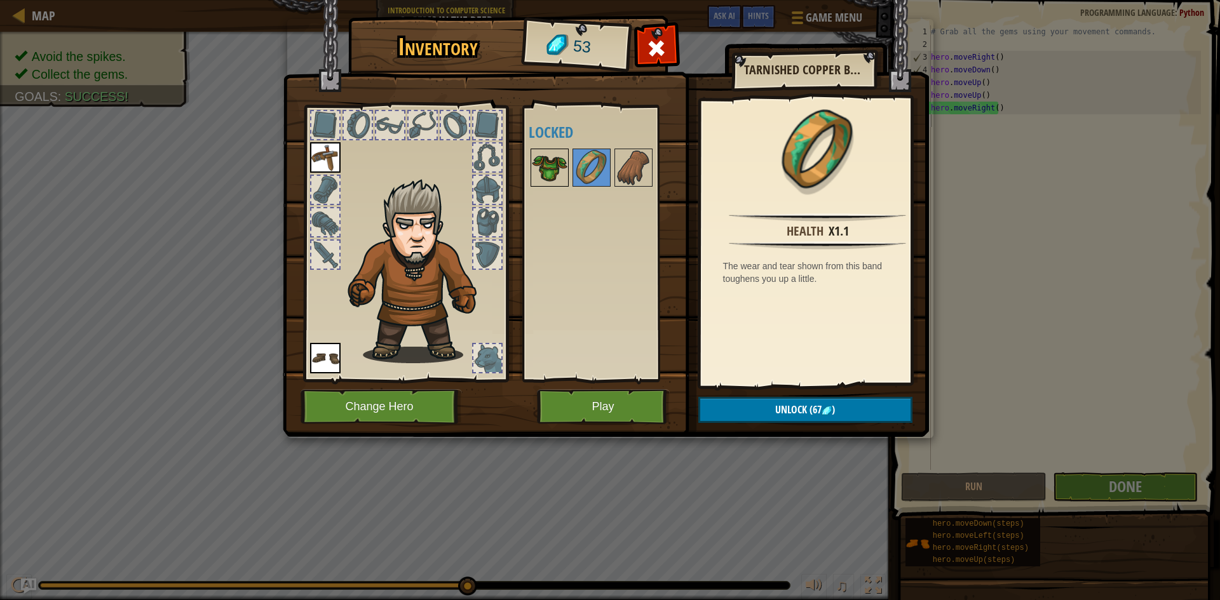
click at [559, 174] on img at bounding box center [550, 168] width 36 height 36
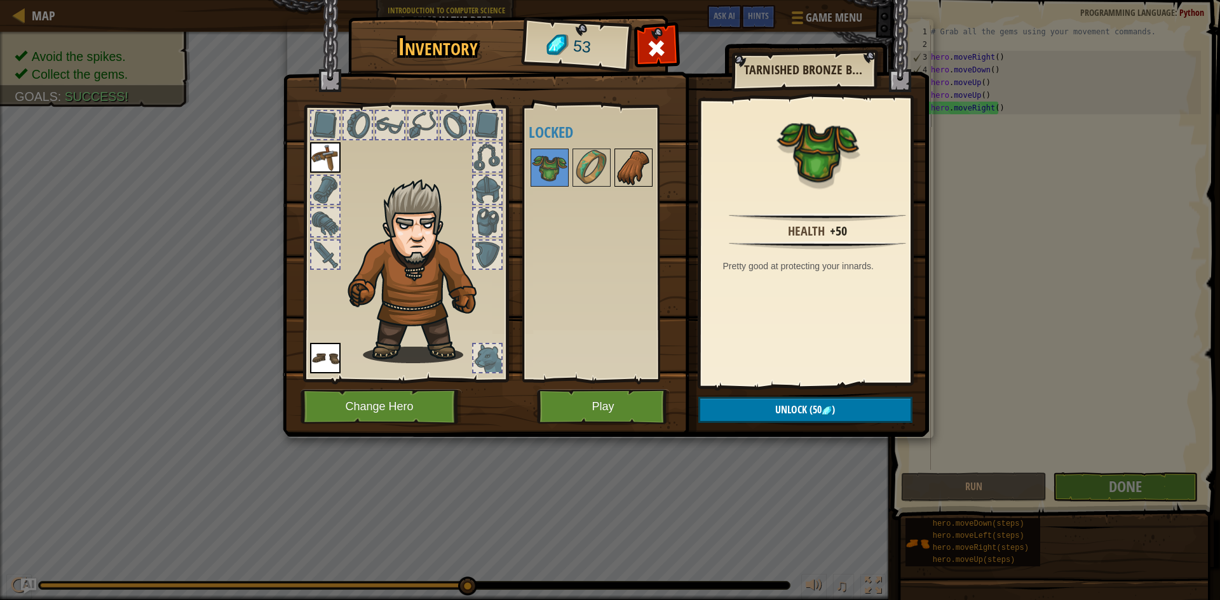
click at [628, 150] on img at bounding box center [634, 168] width 36 height 36
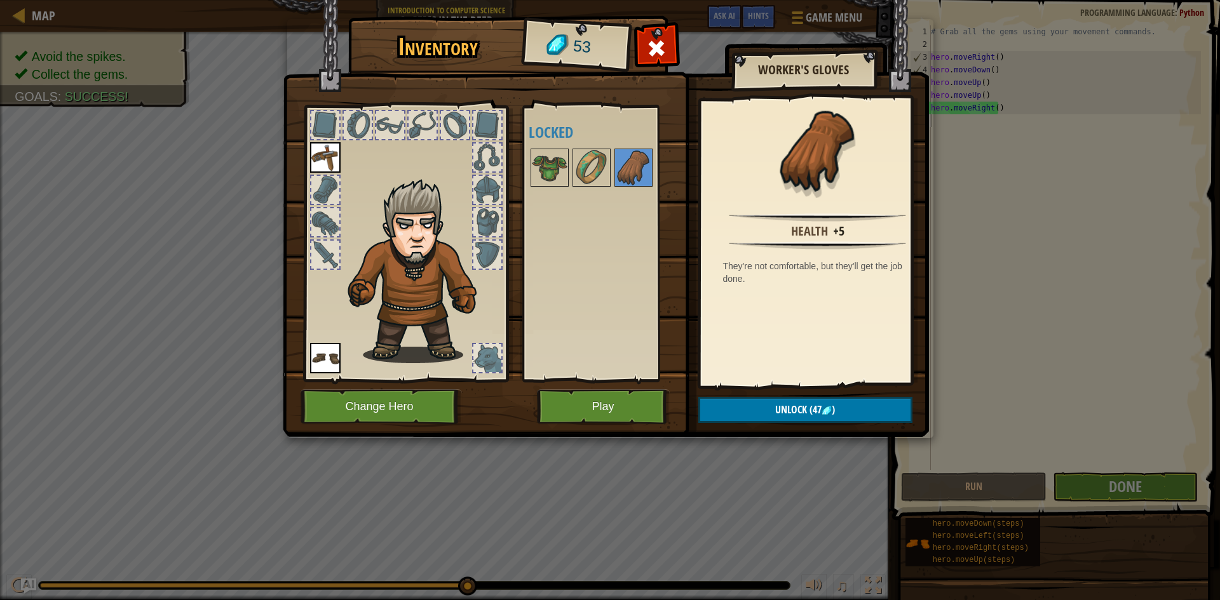
click at [616, 388] on img at bounding box center [606, 206] width 646 height 461
click at [617, 402] on button "Play" at bounding box center [603, 407] width 133 height 35
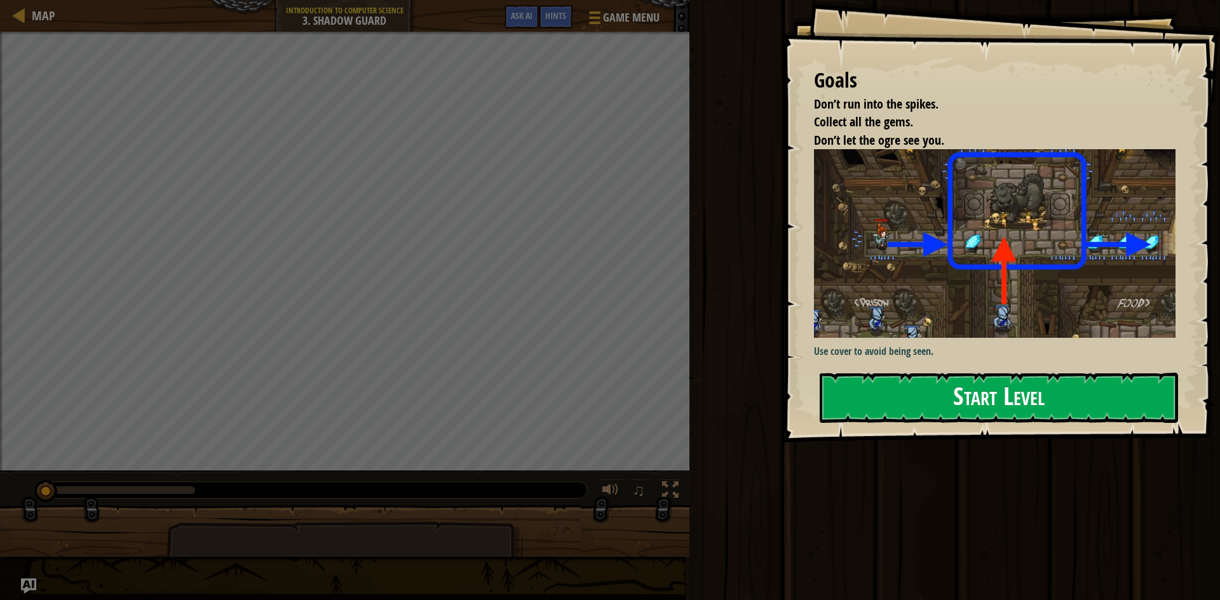
click at [1109, 373] on button "Start Level" at bounding box center [999, 398] width 358 height 50
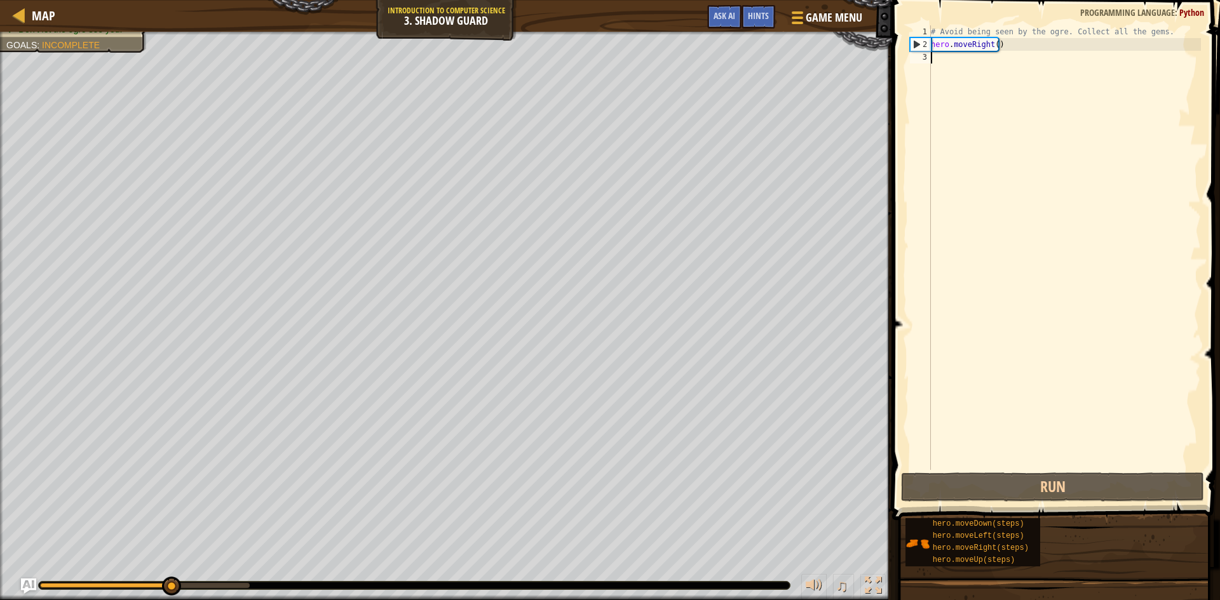
click at [963, 64] on div "# Avoid being seen by the ogre. Collect all the gems. hero . moveRight ( )" at bounding box center [1064, 260] width 273 height 470
type textarea "h"
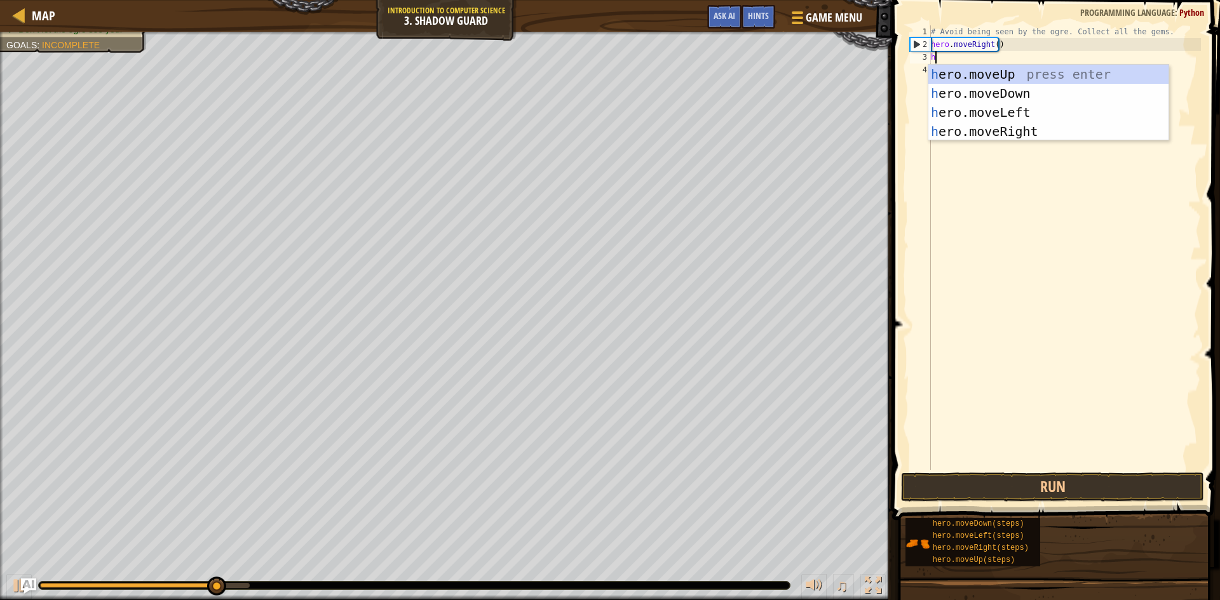
scroll to position [6, 0]
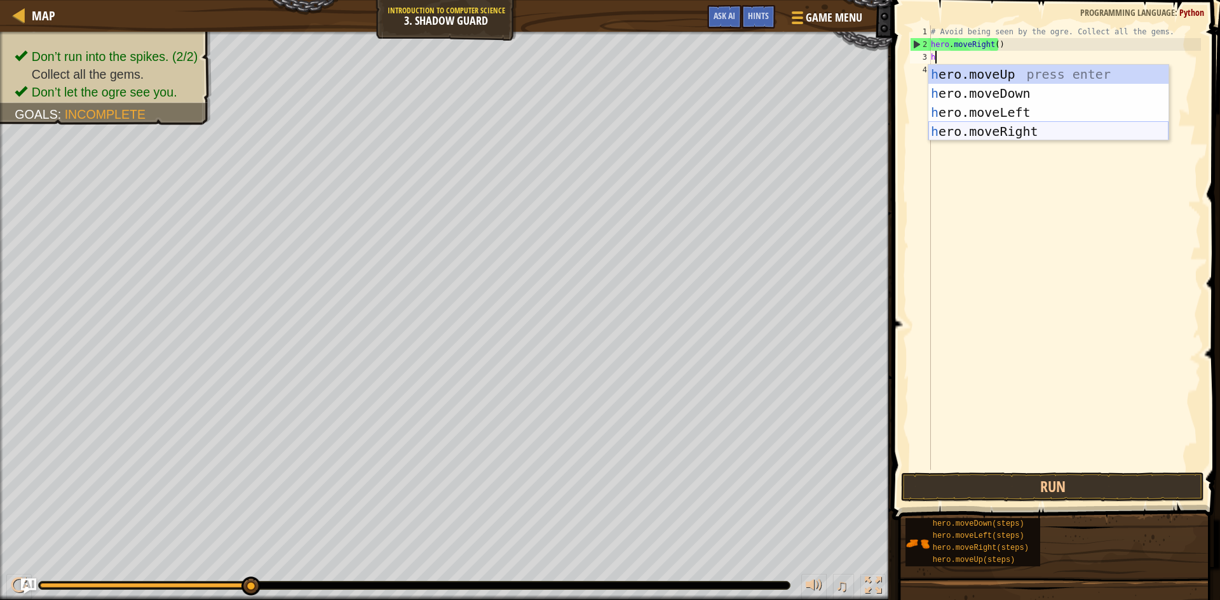
click at [1046, 136] on div "h ero.moveUp press enter h ero.moveDown press enter h ero.moveLeft press enter …" at bounding box center [1048, 122] width 240 height 114
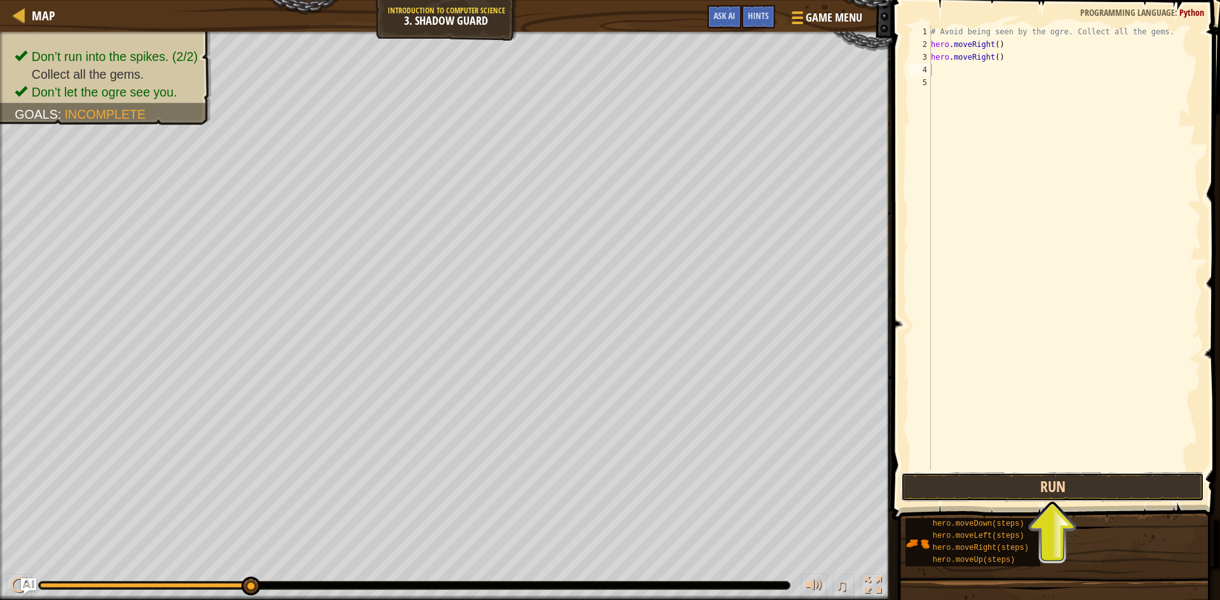
click at [1012, 492] on button "Run" at bounding box center [1052, 487] width 303 height 29
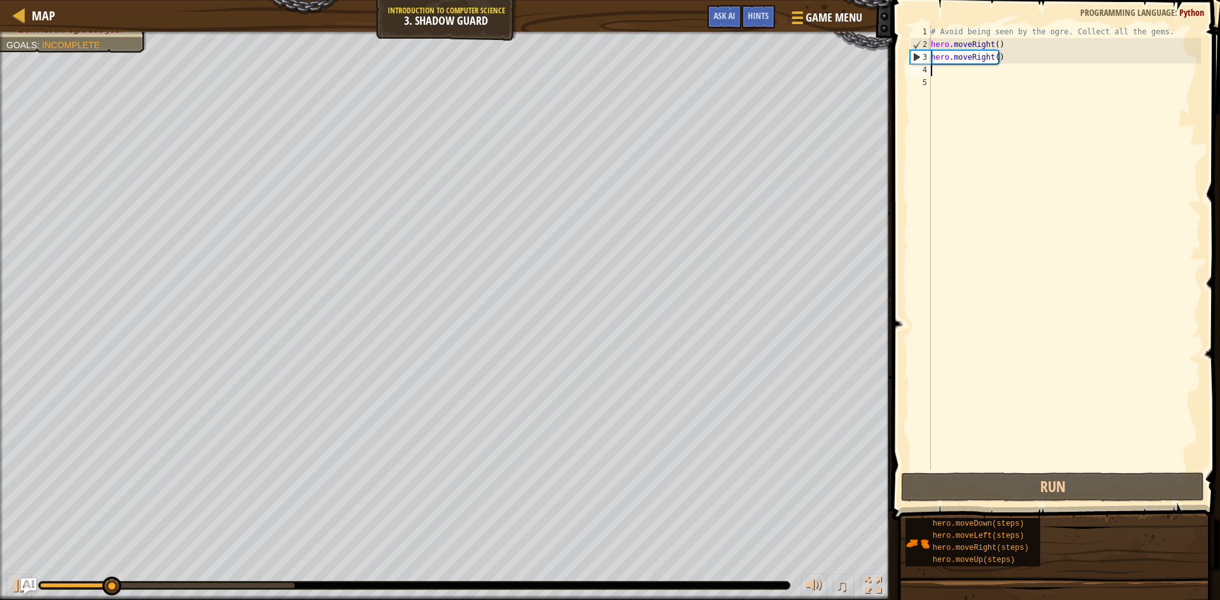
type textarea "h"
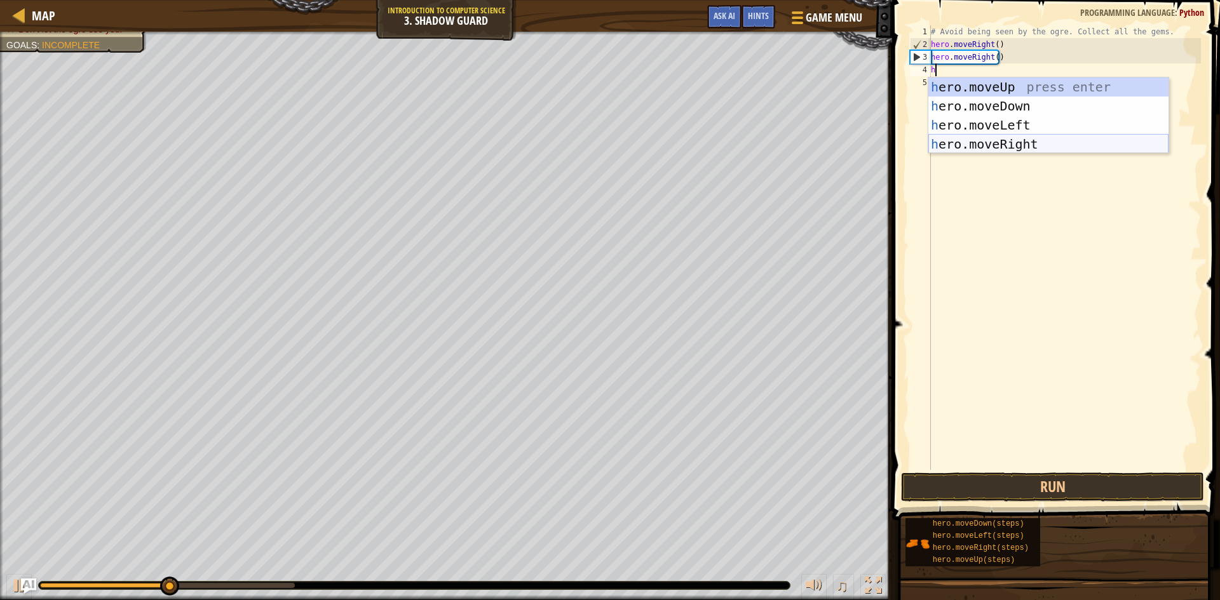
click at [1035, 145] on div "h ero.moveUp press enter h ero.moveDown press enter h ero.moveLeft press enter …" at bounding box center [1048, 135] width 240 height 114
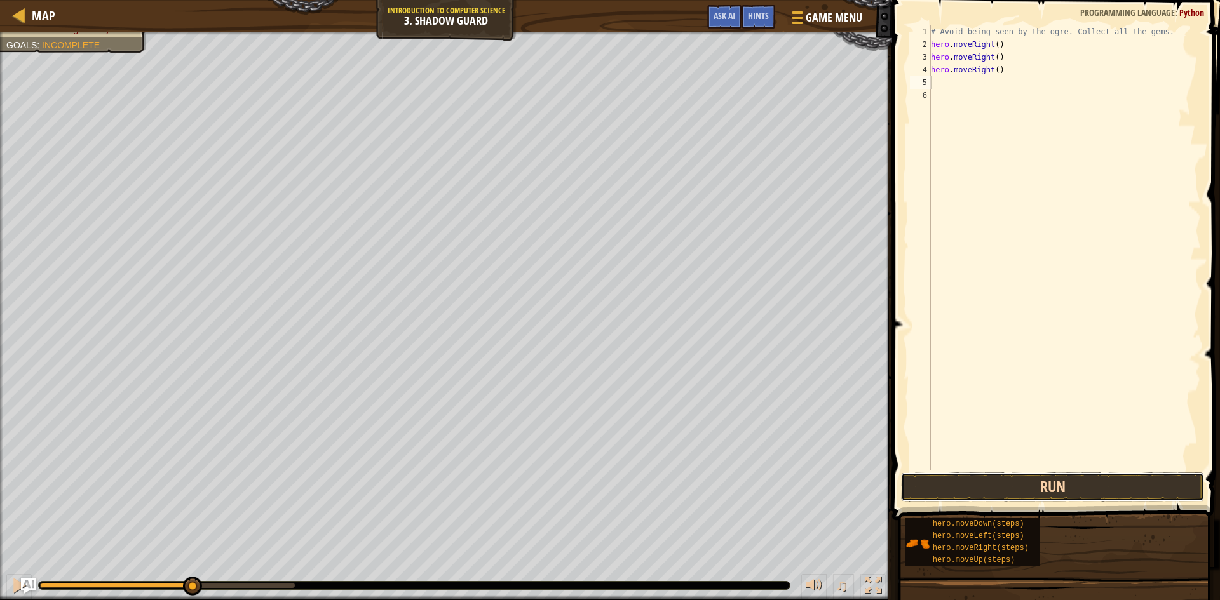
click at [1006, 491] on button "Run" at bounding box center [1052, 487] width 303 height 29
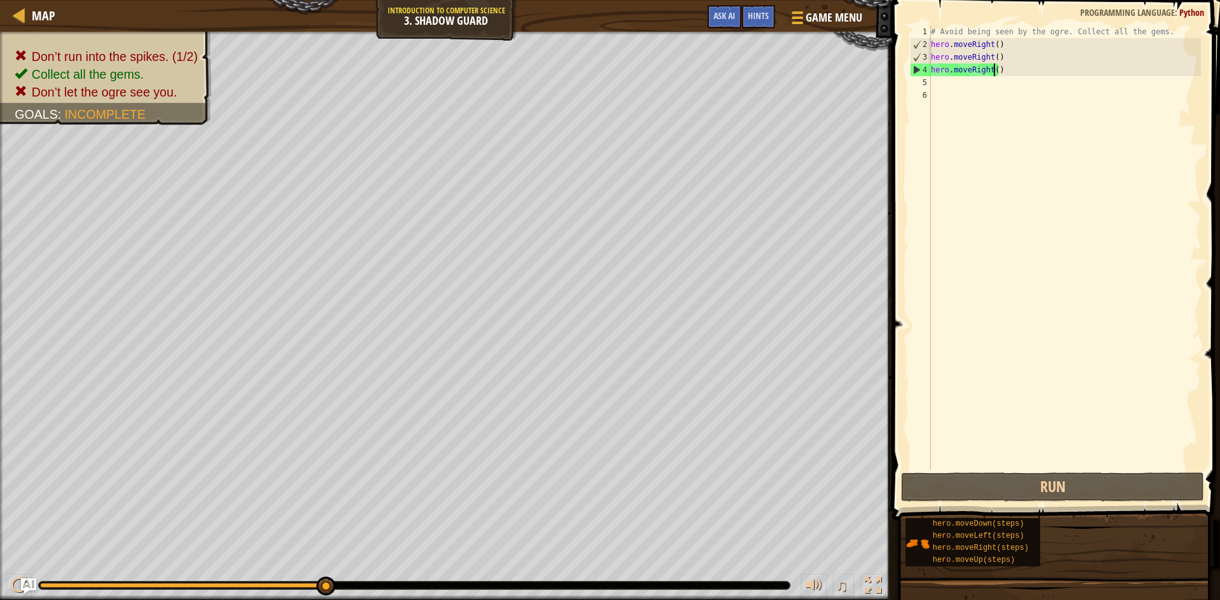
click at [992, 72] on div "# Avoid being seen by the ogre. Collect all the gems. hero . moveRight ( ) hero…" at bounding box center [1064, 260] width 273 height 470
type textarea "hero.moveRight()"
click at [995, 71] on div "# Avoid being seen by the ogre. Collect all the gems. hero . moveRight ( ) hero…" at bounding box center [1064, 260] width 273 height 470
drag, startPoint x: 996, startPoint y: 70, endPoint x: 895, endPoint y: 100, distance: 104.7
click at [898, 97] on div "hero.moveRight() 1 2 3 4 5 6 # Avoid being seen by the ogre. Collect all the ge…" at bounding box center [1054, 285] width 332 height 558
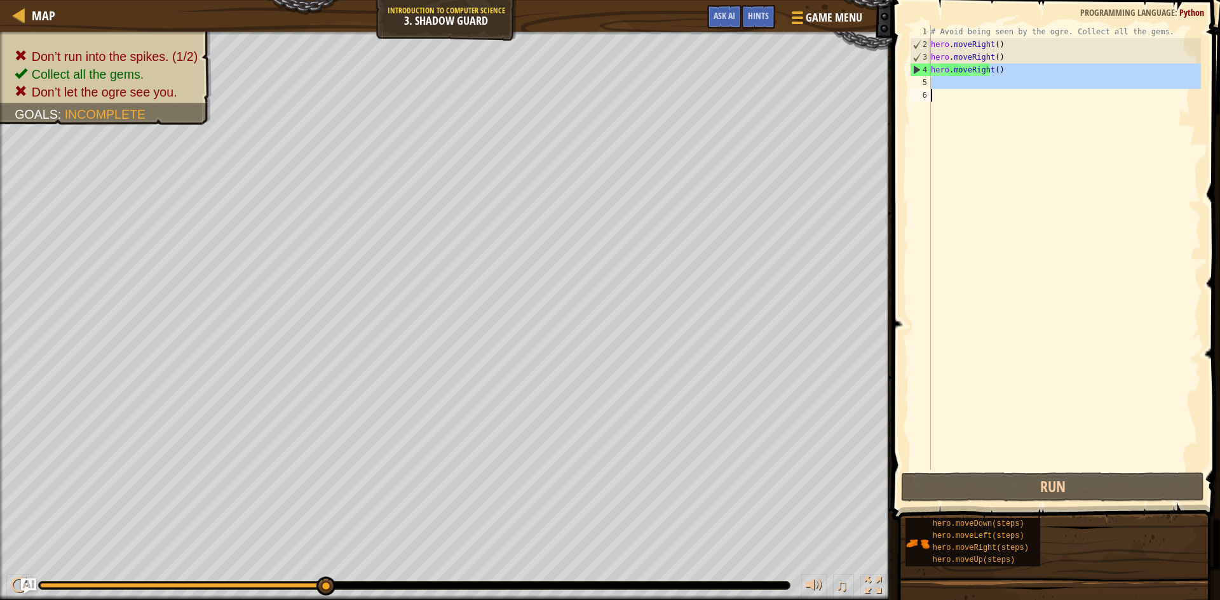
click at [956, 75] on div "# Avoid being seen by the ogre. Collect all the gems. hero . moveRight ( ) hero…" at bounding box center [1064, 260] width 273 height 470
click at [956, 71] on div "# Avoid being seen by the ogre. Collect all the gems. hero . moveRight ( ) hero…" at bounding box center [1064, 260] width 273 height 470
drag, startPoint x: 1018, startPoint y: 72, endPoint x: 940, endPoint y: 80, distance: 78.6
click at [1013, 74] on div "# Avoid being seen by the ogre. Collect all the gems. hero . moveRight ( ) hero…" at bounding box center [1064, 260] width 273 height 470
click at [932, 70] on div "# Avoid being seen by the ogre. Collect all the gems. hero . moveRight ( ) hero…" at bounding box center [1064, 260] width 273 height 470
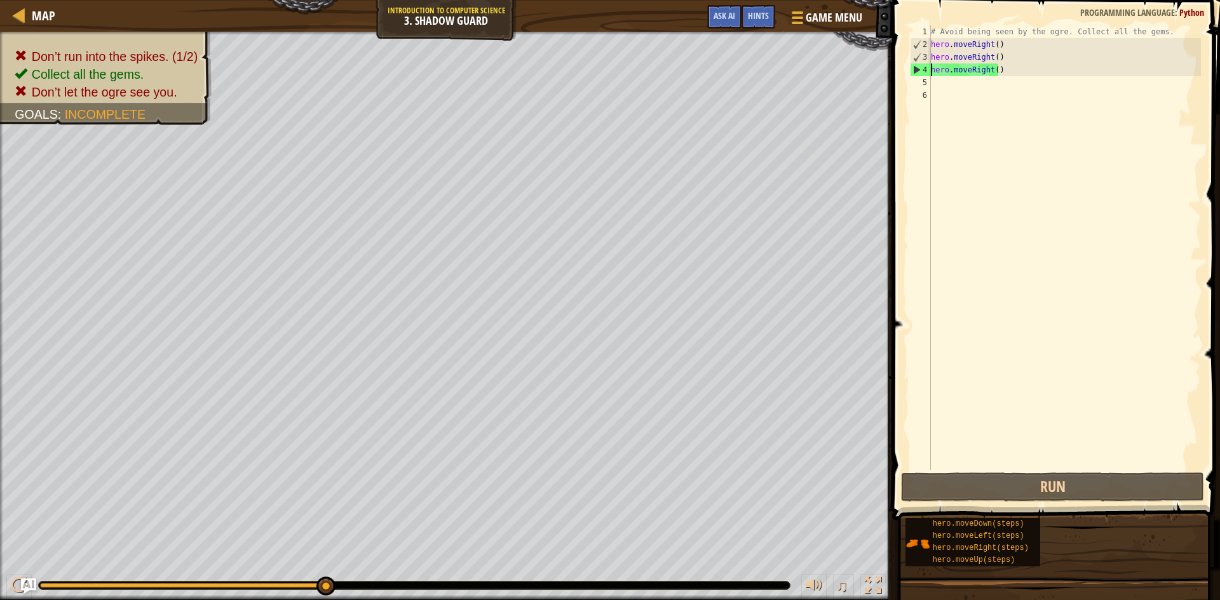
scroll to position [6, 1]
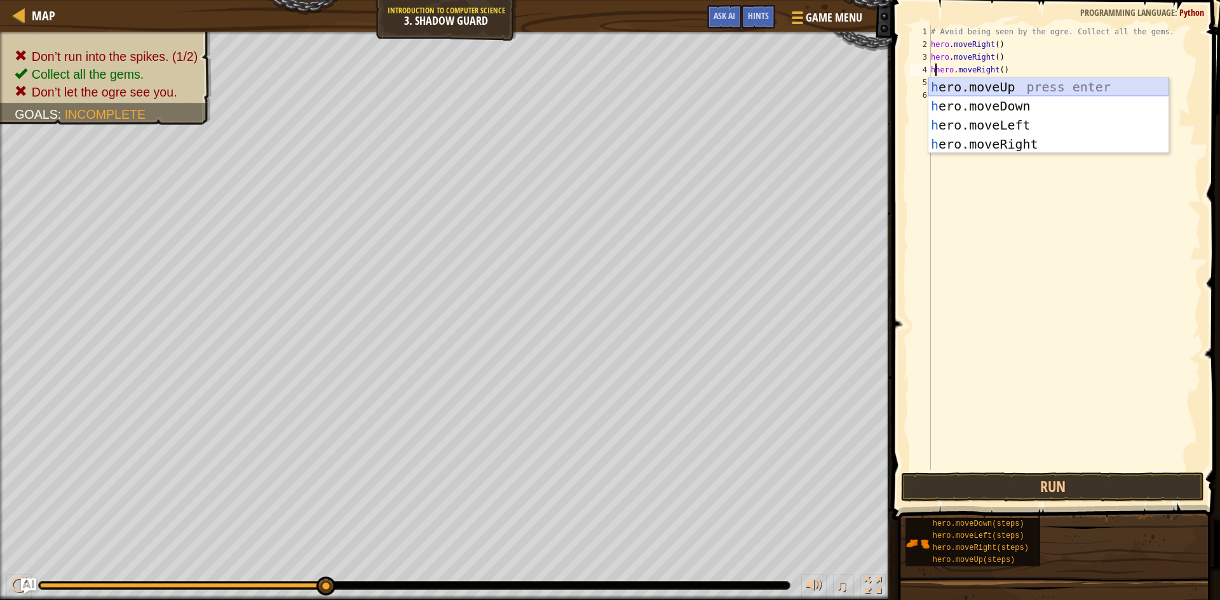
click at [1021, 85] on div "h ero.moveUp press enter h ero.moveDown press enter h ero.moveLeft press enter …" at bounding box center [1048, 135] width 240 height 114
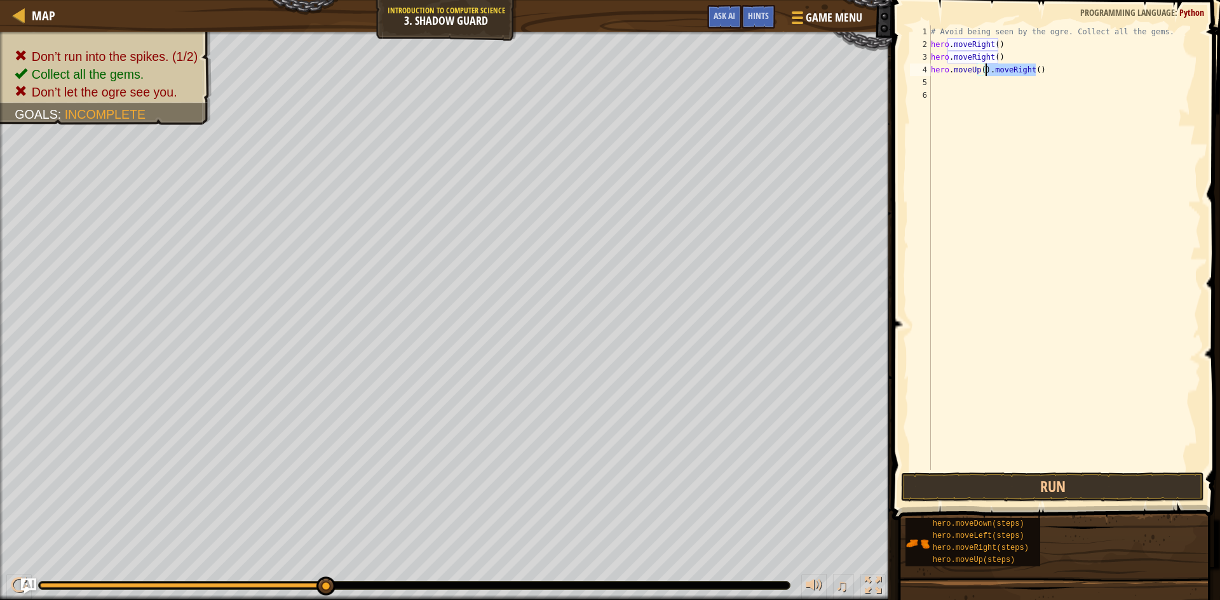
drag, startPoint x: 1036, startPoint y: 66, endPoint x: 987, endPoint y: 70, distance: 48.4
click at [987, 70] on div "# Avoid being seen by the ogre. Collect all the gems. hero . moveRight ( ) hero…" at bounding box center [1064, 260] width 273 height 470
type textarea "hero.moveUp()"
click at [935, 82] on div "# Avoid being seen by the ogre. Collect all the gems. hero . moveRight ( ) hero…" at bounding box center [1064, 260] width 273 height 470
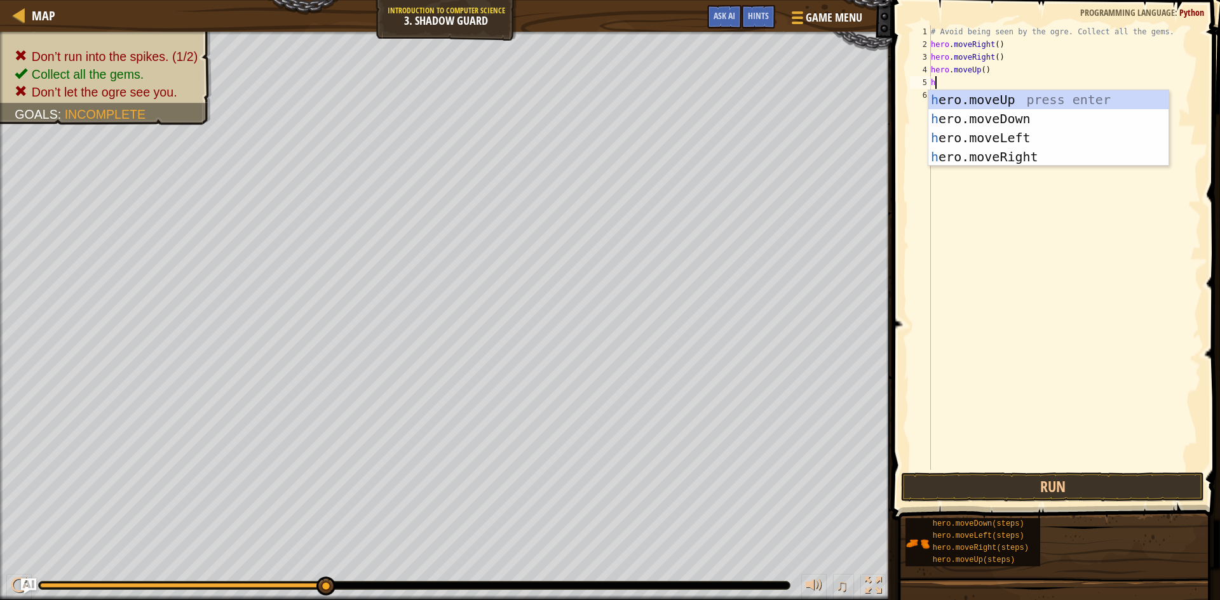
type textarea "h"
click at [1033, 155] on div "h ero.moveUp press enter h ero.moveDown press enter h ero.moveLeft press enter …" at bounding box center [1048, 147] width 240 height 114
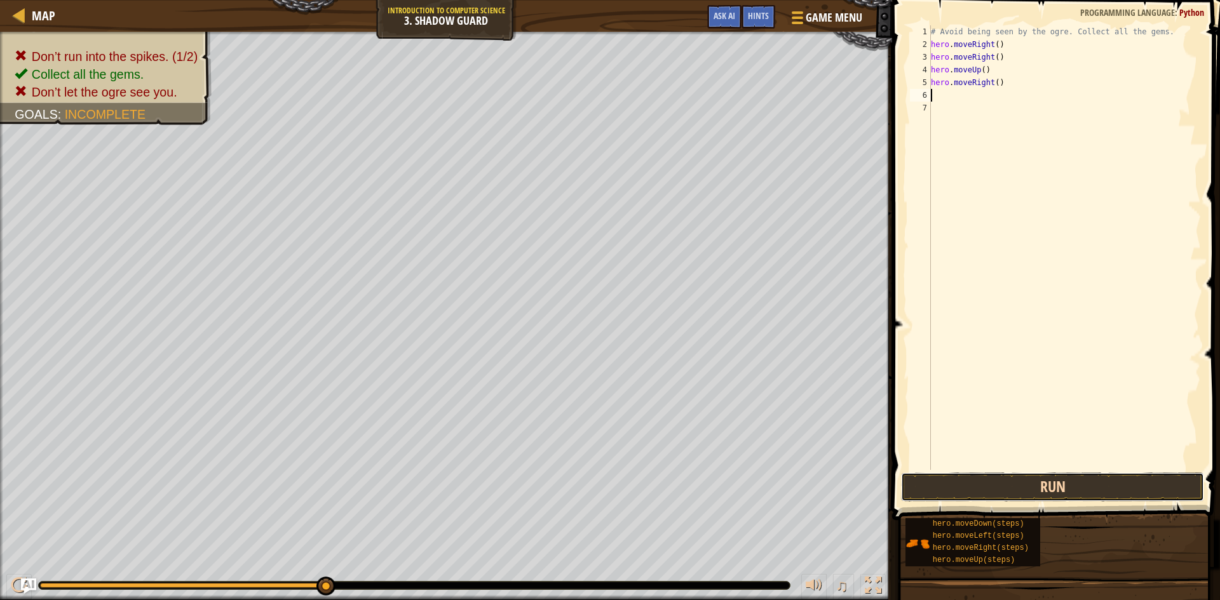
click at [1066, 490] on button "Run" at bounding box center [1052, 487] width 303 height 29
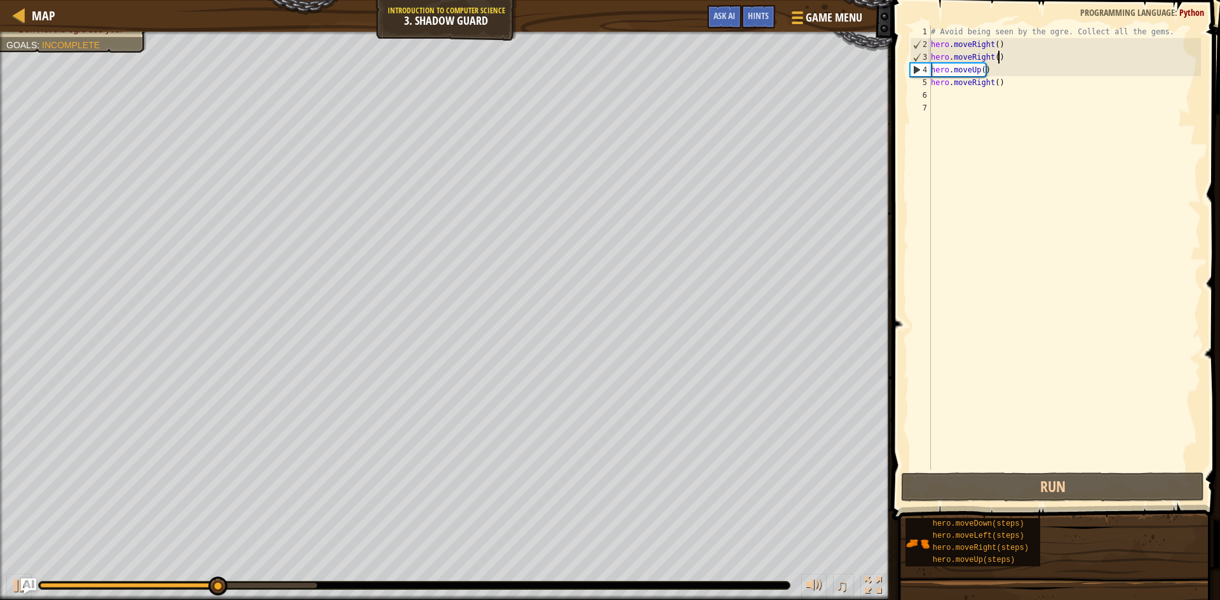
click at [997, 57] on div "# Avoid being seen by the ogre. Collect all the gems. hero . moveRight ( ) hero…" at bounding box center [1064, 260] width 273 height 470
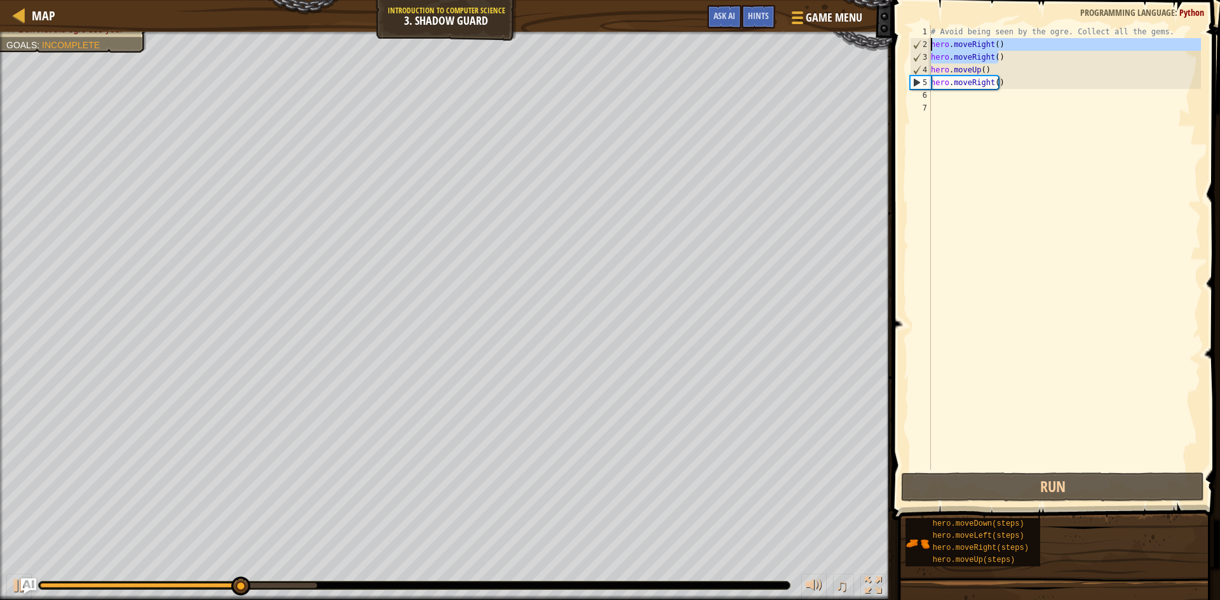
click at [848, 48] on div "Map Introduction to Computer Science 3. Shadow Guard Game Menu Done Hints Ask A…" at bounding box center [610, 300] width 1220 height 600
click at [1008, 60] on div "# Avoid being seen by the ogre. Collect all the gems. hero . moveRight ( ) hero…" at bounding box center [1064, 247] width 273 height 445
type textarea "hero.moveRight()"
drag, startPoint x: 1002, startPoint y: 57, endPoint x: 928, endPoint y: 58, distance: 74.4
click at [928, 58] on div "hero.moveRight() 1 2 3 4 5 6 7 # Avoid being seen by the ogre. Collect all the …" at bounding box center [1054, 247] width 294 height 445
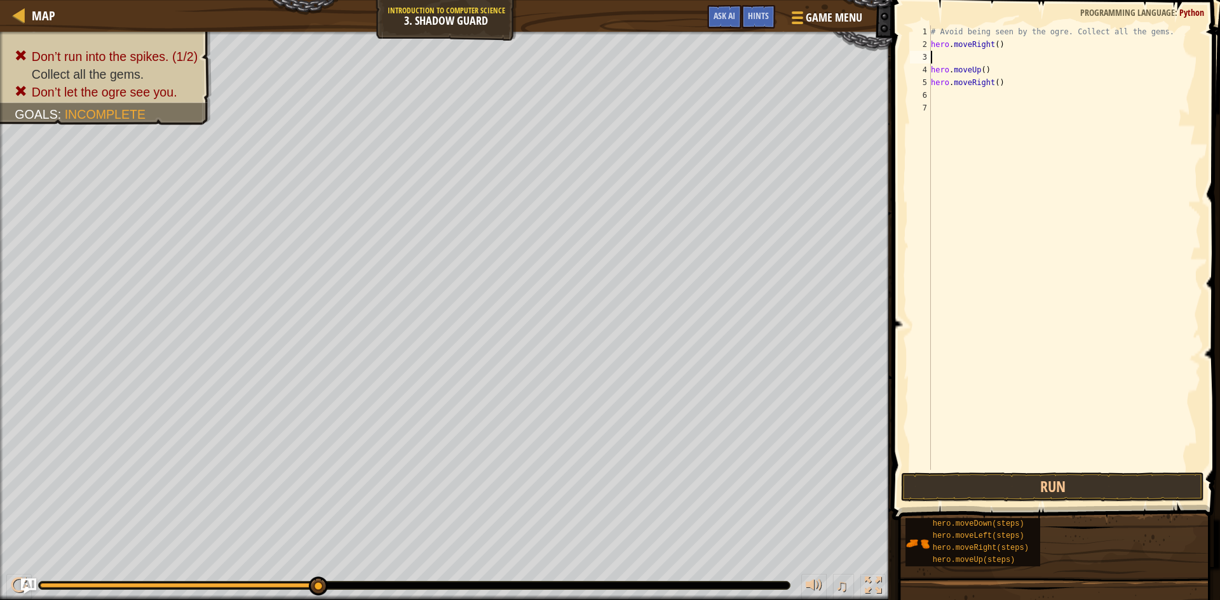
click at [951, 142] on div "# Avoid being seen by the ogre. Collect all the gems. hero . moveRight ( ) hero…" at bounding box center [1064, 260] width 273 height 470
click at [947, 55] on div "# Avoid being seen by the ogre. Collect all the gems. hero . moveRight ( ) hero…" at bounding box center [1064, 260] width 273 height 470
click at [945, 100] on div "# Avoid being seen by the ogre. Collect all the gems. hero . moveRight ( ) hero…" at bounding box center [1064, 260] width 273 height 470
type textarea "h"
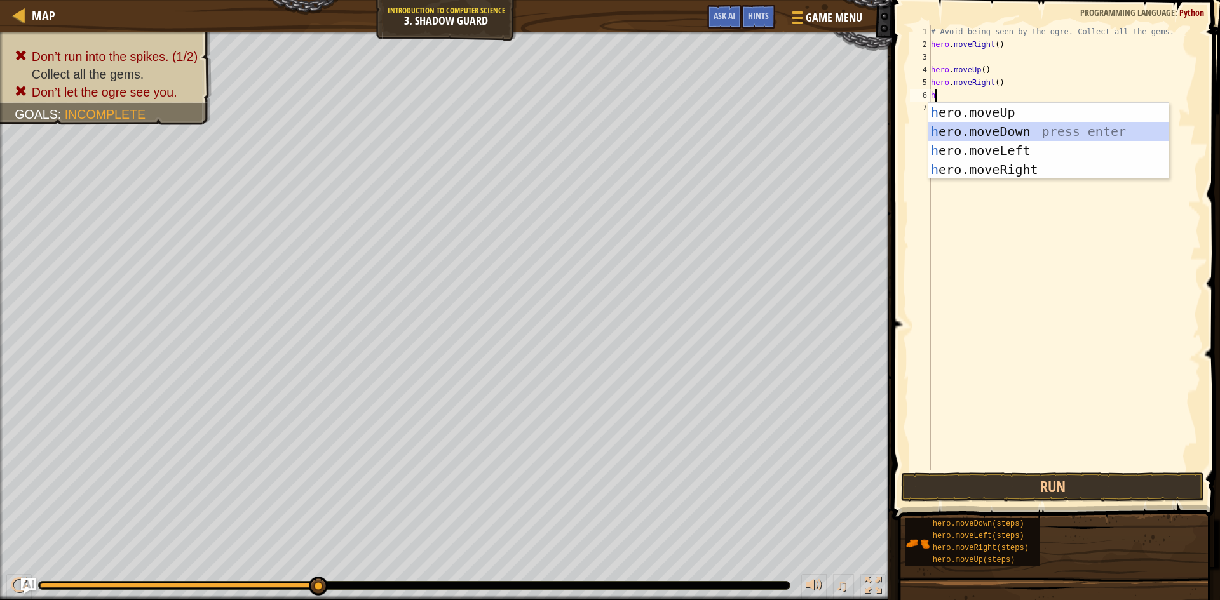
click at [1030, 124] on div "h ero.moveUp press enter h ero.moveDown press enter h ero.moveLeft press enter …" at bounding box center [1048, 160] width 240 height 114
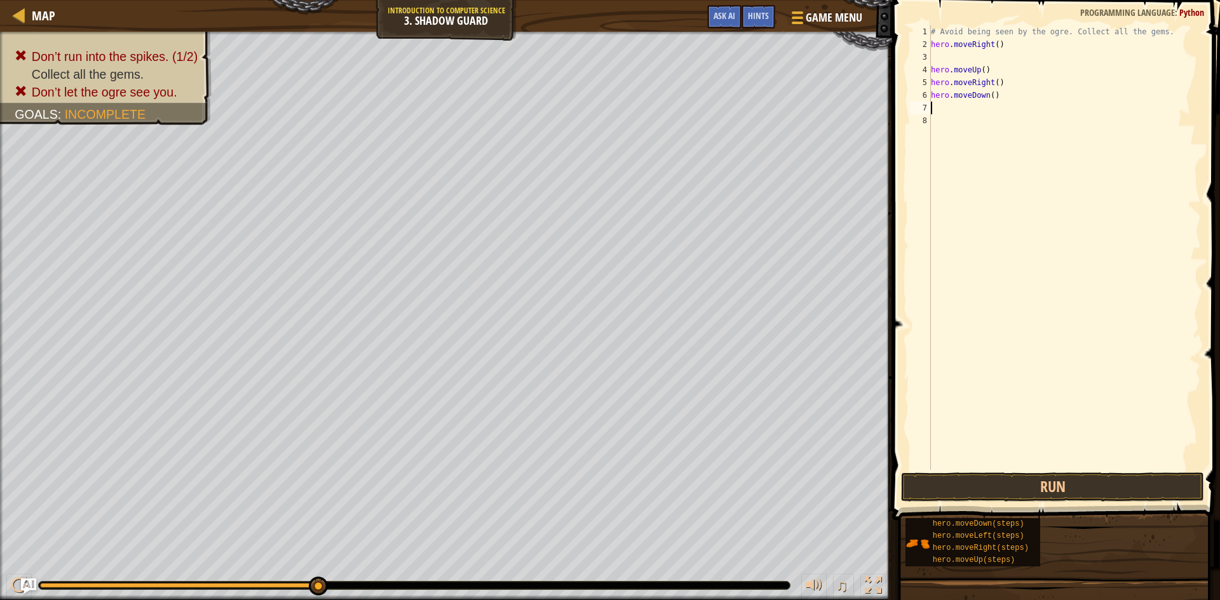
type textarea "h"
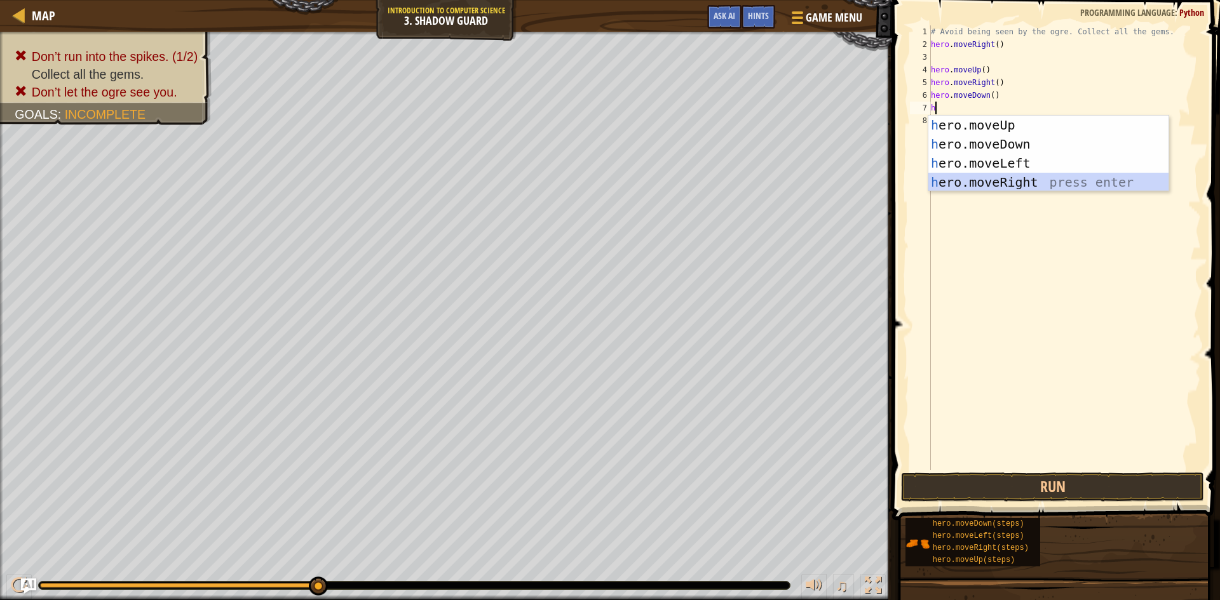
drag, startPoint x: 1027, startPoint y: 187, endPoint x: 1055, endPoint y: 292, distance: 108.3
click at [1027, 188] on div "h ero.moveUp press enter h ero.moveDown press enter h ero.moveLeft press enter …" at bounding box center [1048, 173] width 240 height 114
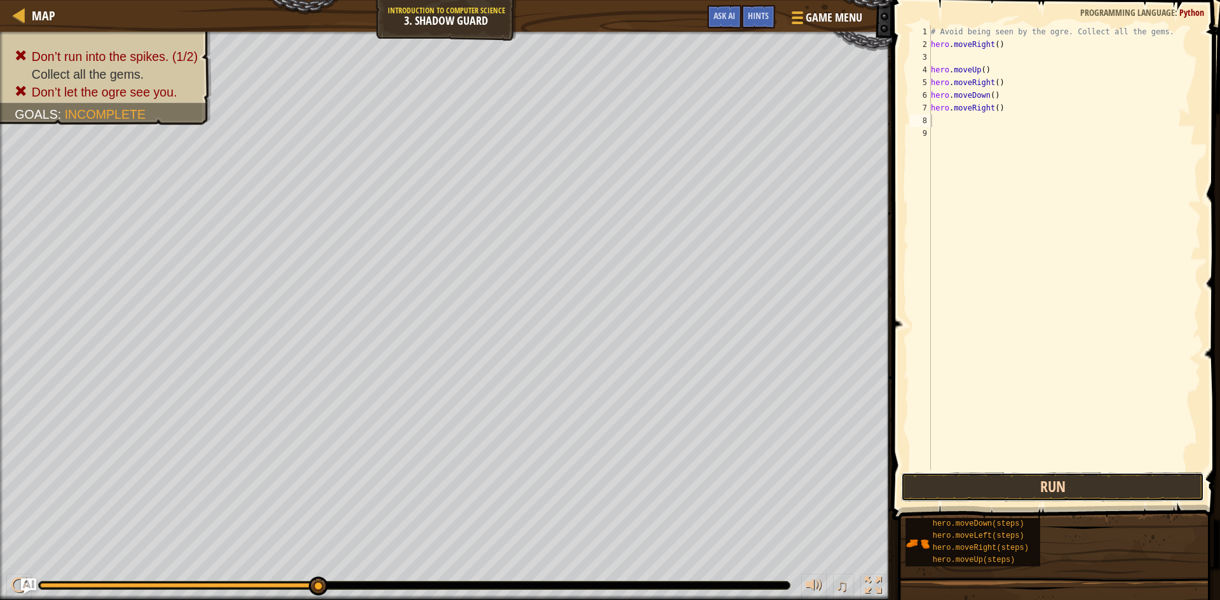
click at [1049, 478] on button "Run" at bounding box center [1052, 487] width 303 height 29
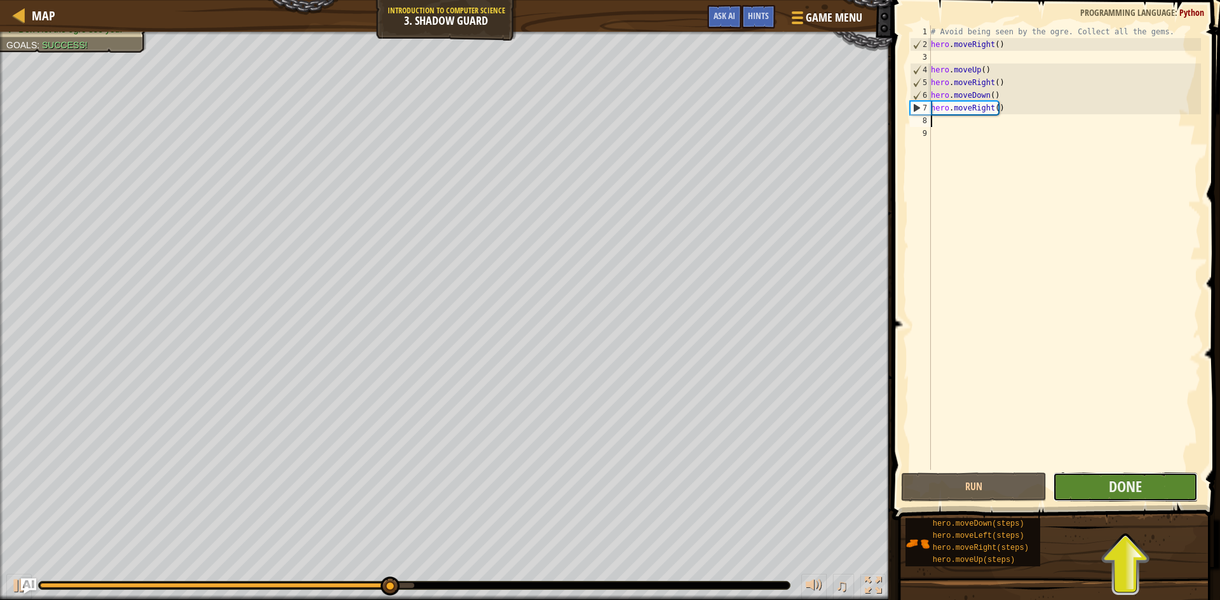
click at [1149, 496] on button "Done" at bounding box center [1126, 487] width 146 height 29
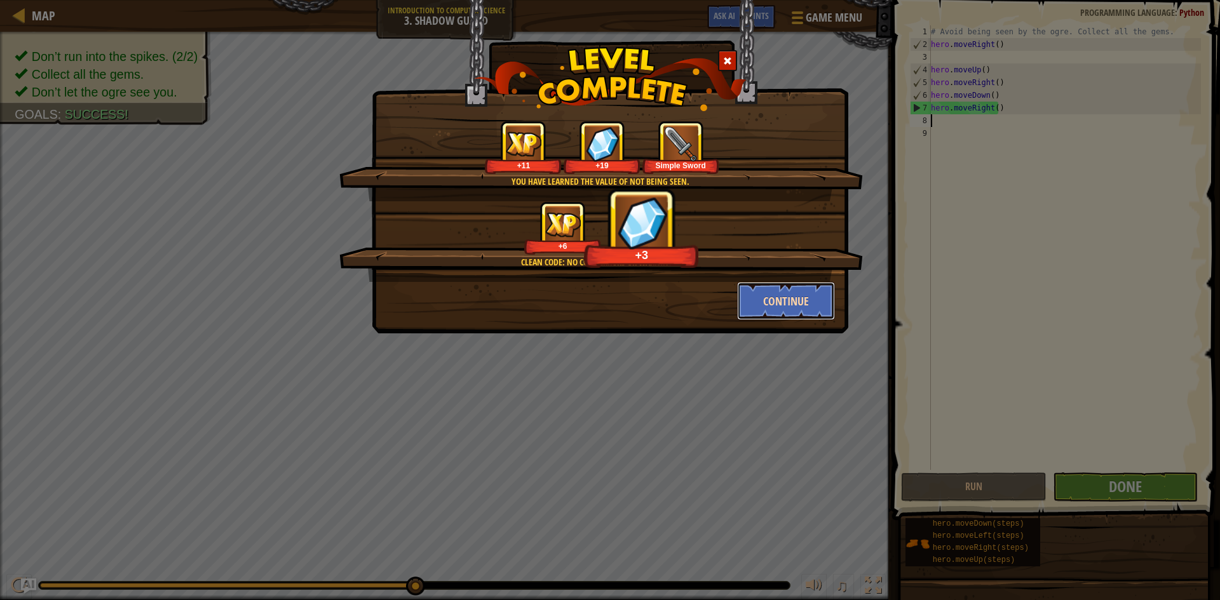
click at [778, 306] on button "Continue" at bounding box center [786, 301] width 98 height 38
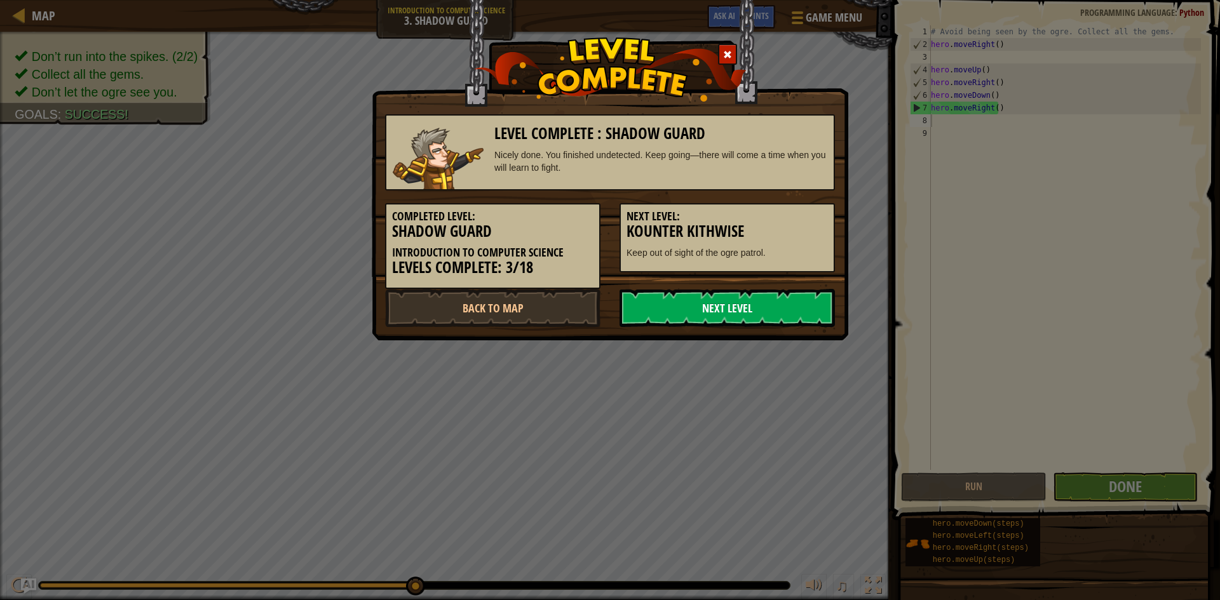
click at [655, 291] on link "Next Level" at bounding box center [727, 308] width 215 height 38
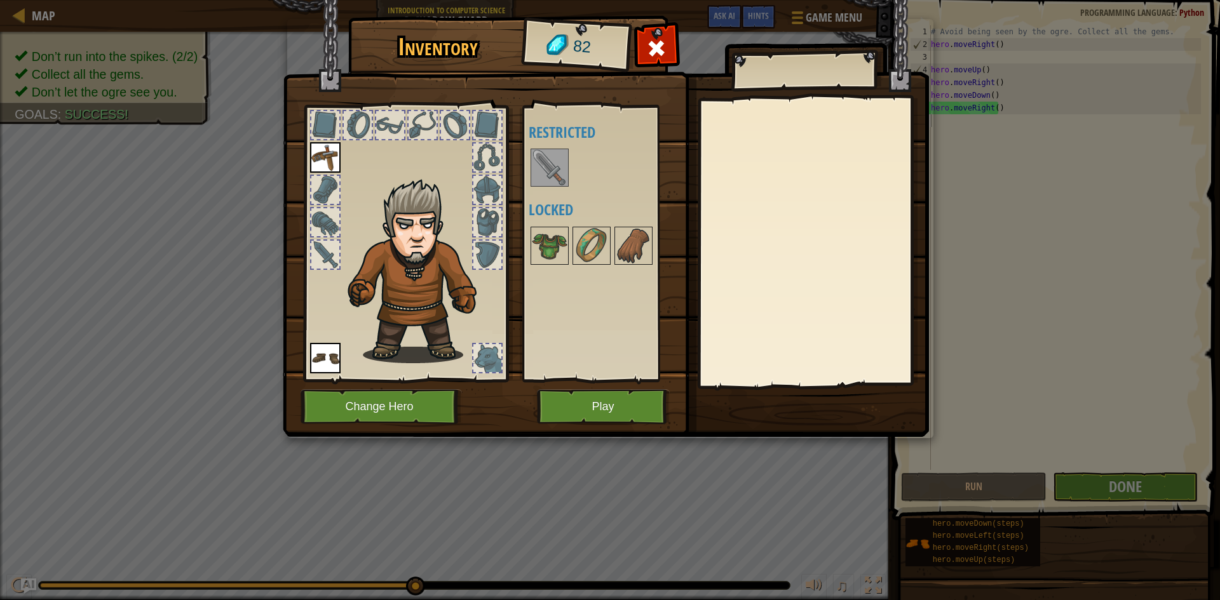
click at [541, 171] on img at bounding box center [550, 168] width 36 height 36
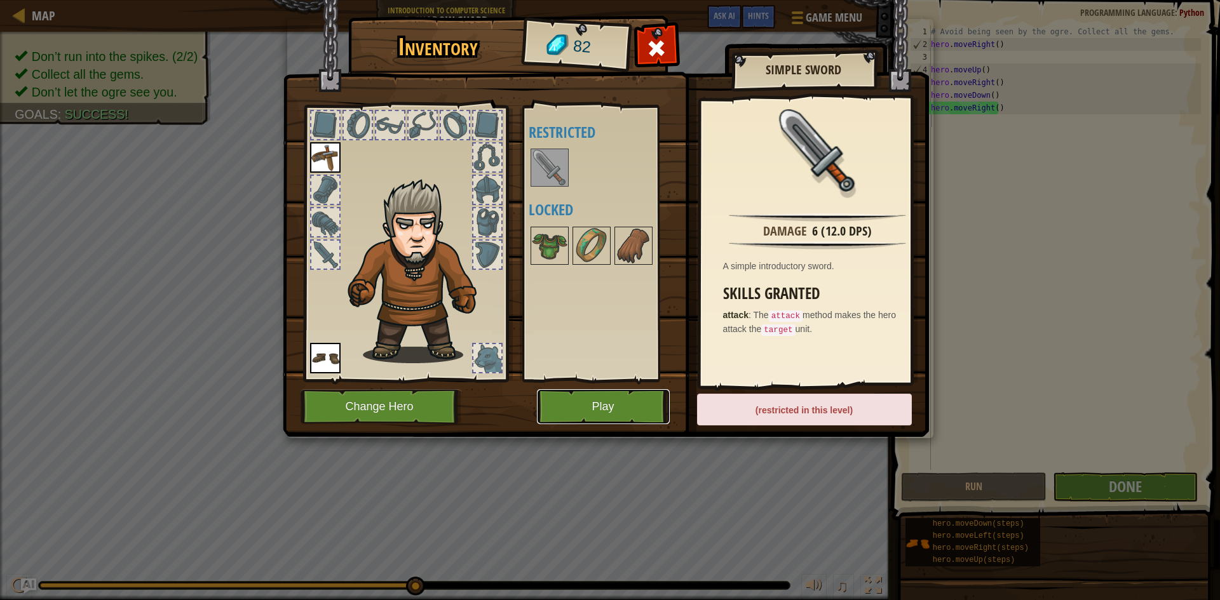
click at [613, 409] on button "Play" at bounding box center [603, 407] width 133 height 35
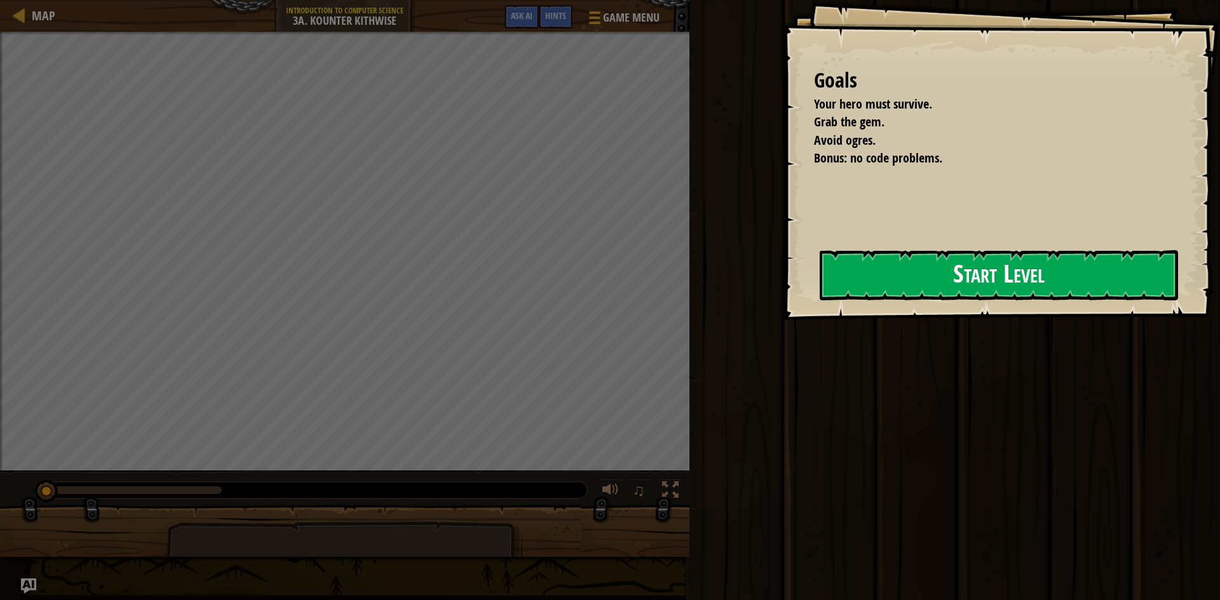
click at [999, 278] on button "Start Level" at bounding box center [999, 275] width 358 height 50
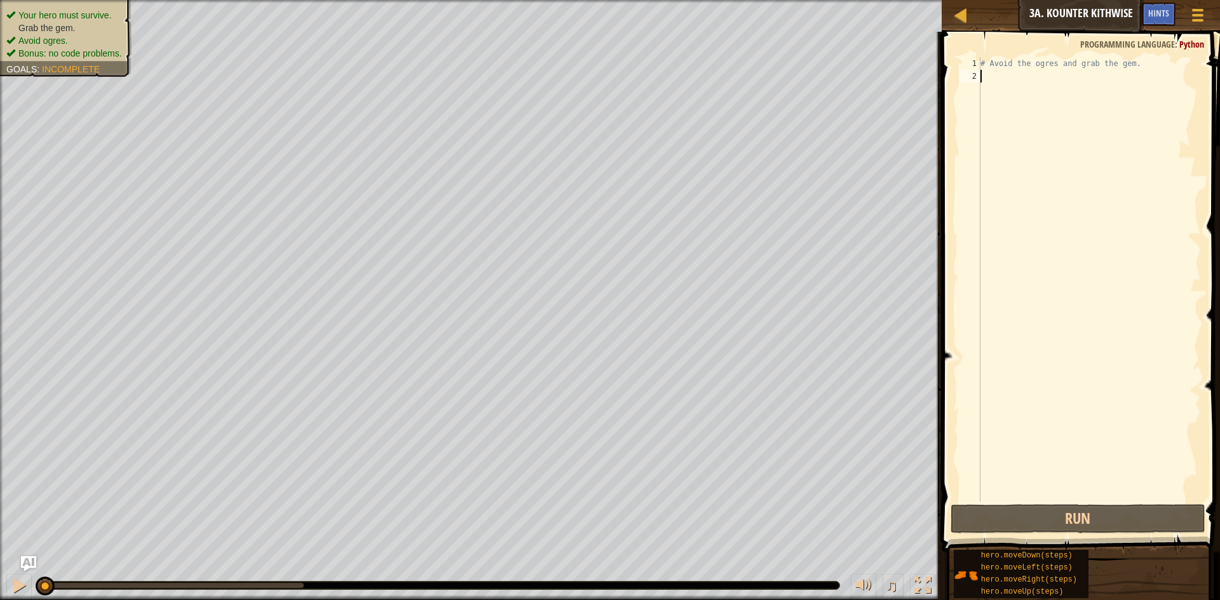
type textarea "h"
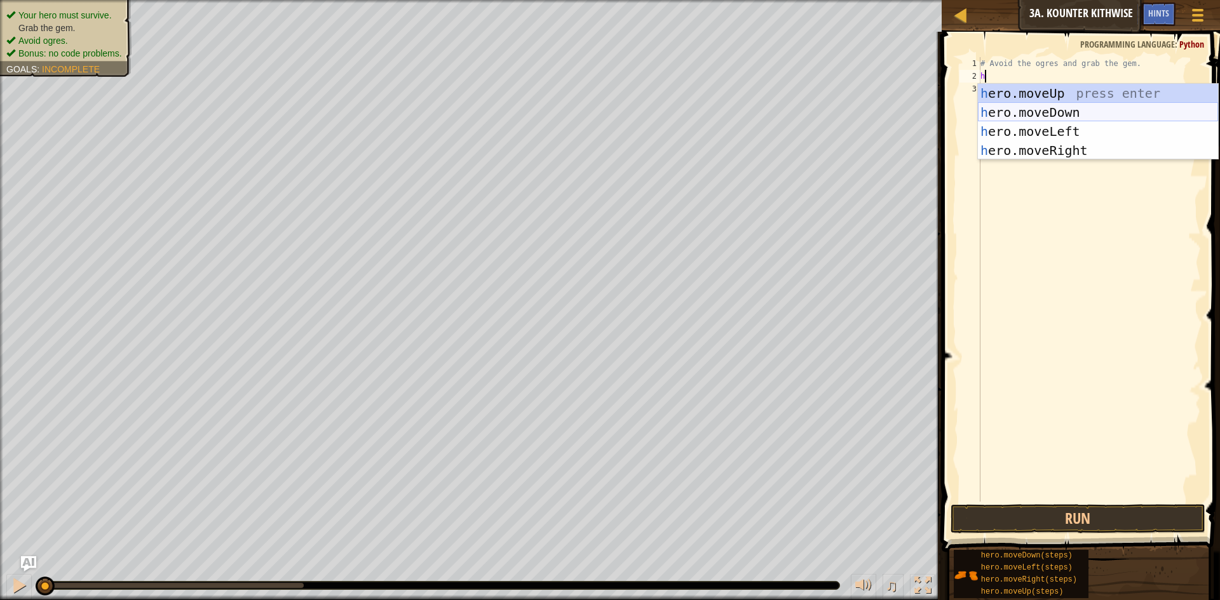
click at [1075, 117] on div "h ero.moveUp press enter h ero.moveDown press enter h ero.moveLeft press enter …" at bounding box center [1098, 141] width 240 height 114
type textarea "h"
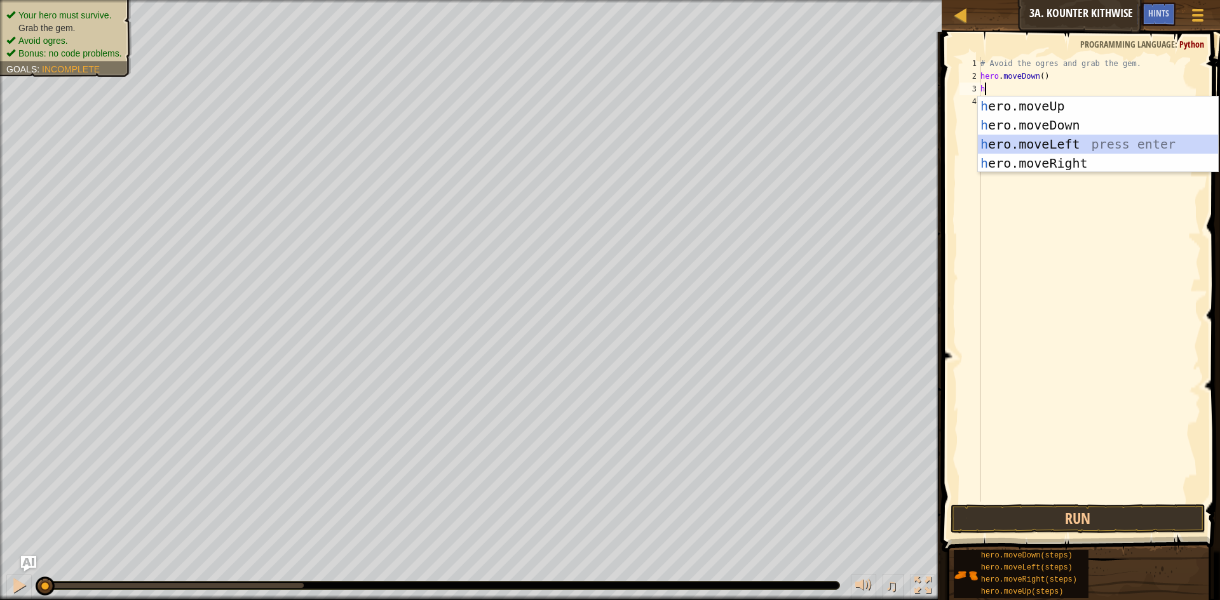
click at [1075, 117] on div "h ero.moveUp press enter h ero.moveDown press enter h ero.moveLeft press enter …" at bounding box center [1098, 154] width 240 height 114
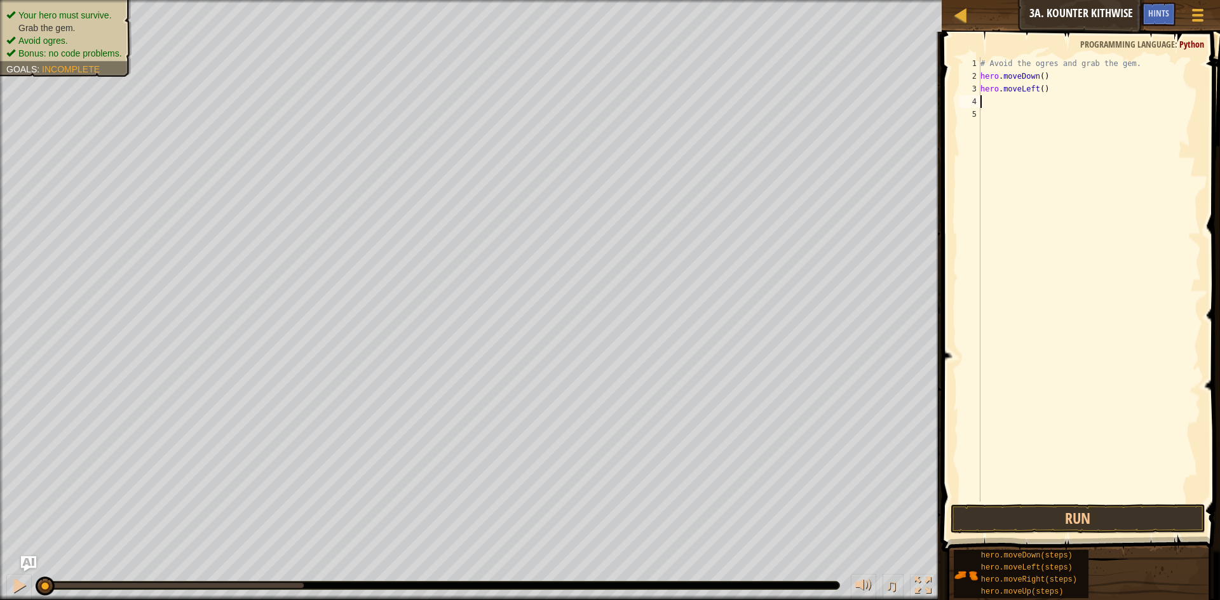
type textarea "h"
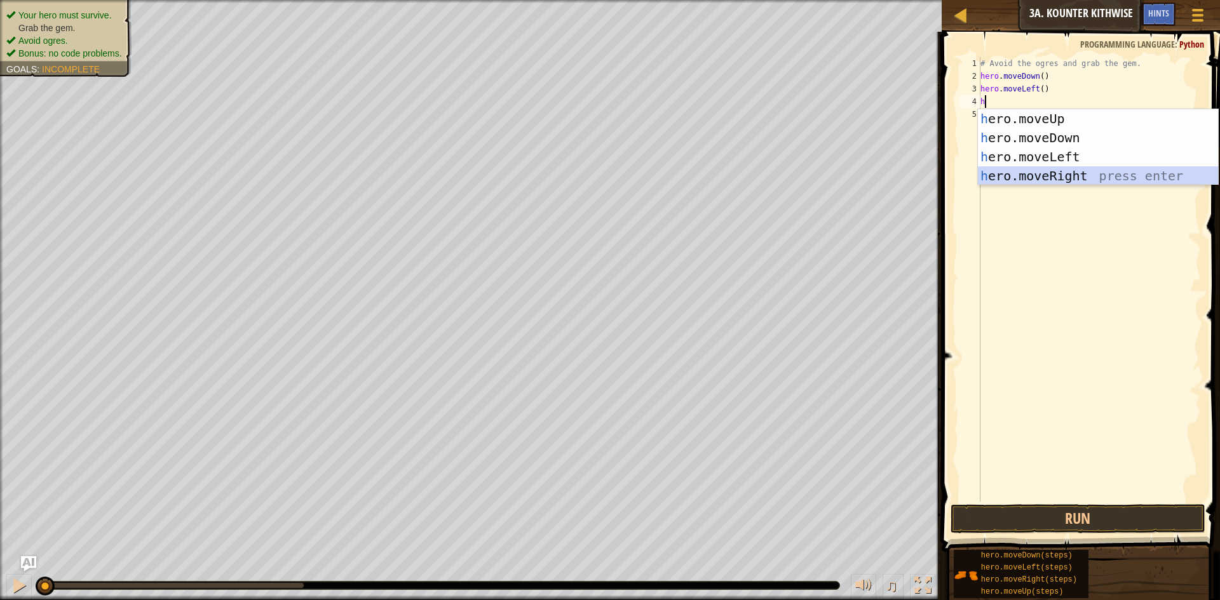
click at [1067, 179] on div "h ero.moveUp press enter h ero.moveDown press enter h ero.moveLeft press enter …" at bounding box center [1098, 166] width 240 height 114
type textarea "h"
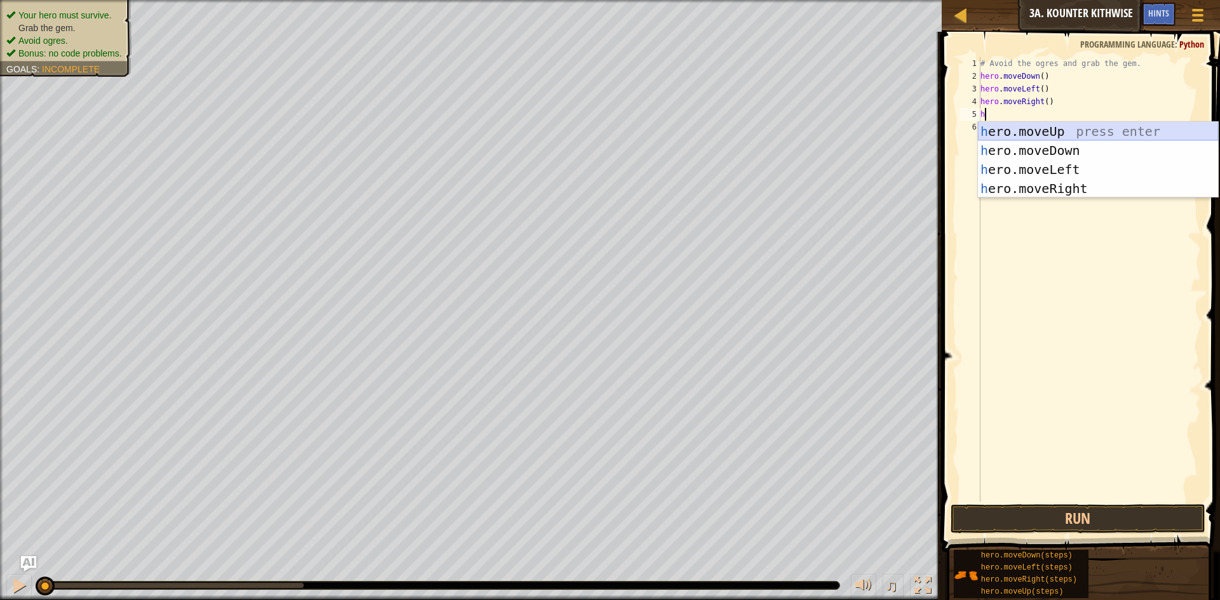
click at [1062, 128] on div "h ero.moveUp press enter h ero.moveDown press enter h ero.moveLeft press enter …" at bounding box center [1098, 179] width 240 height 114
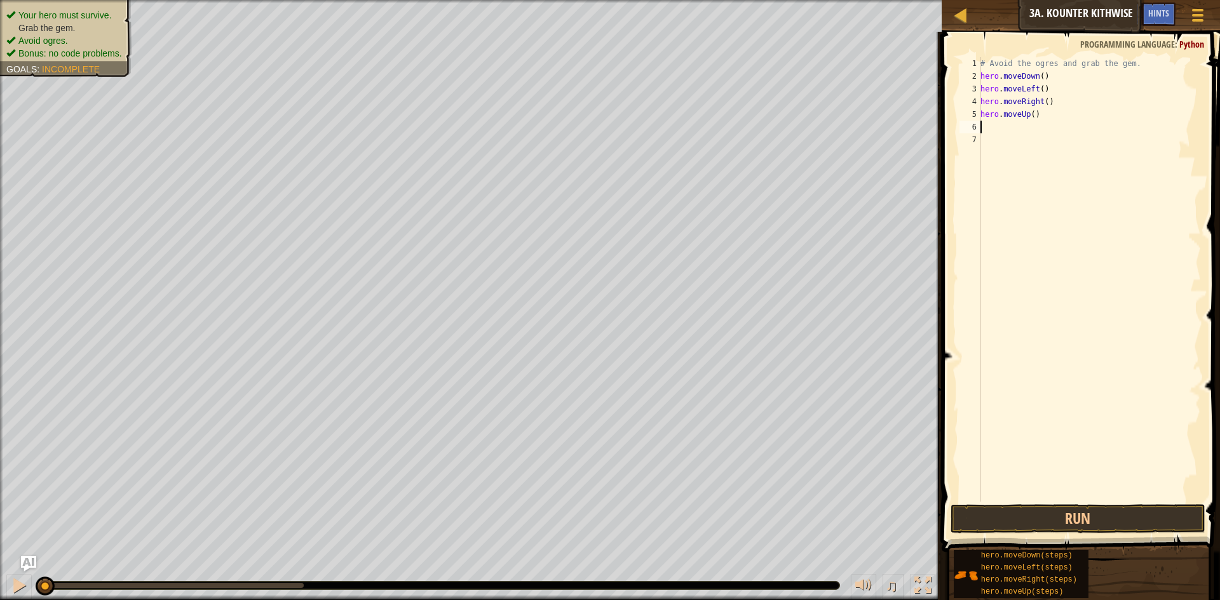
type textarea "h"
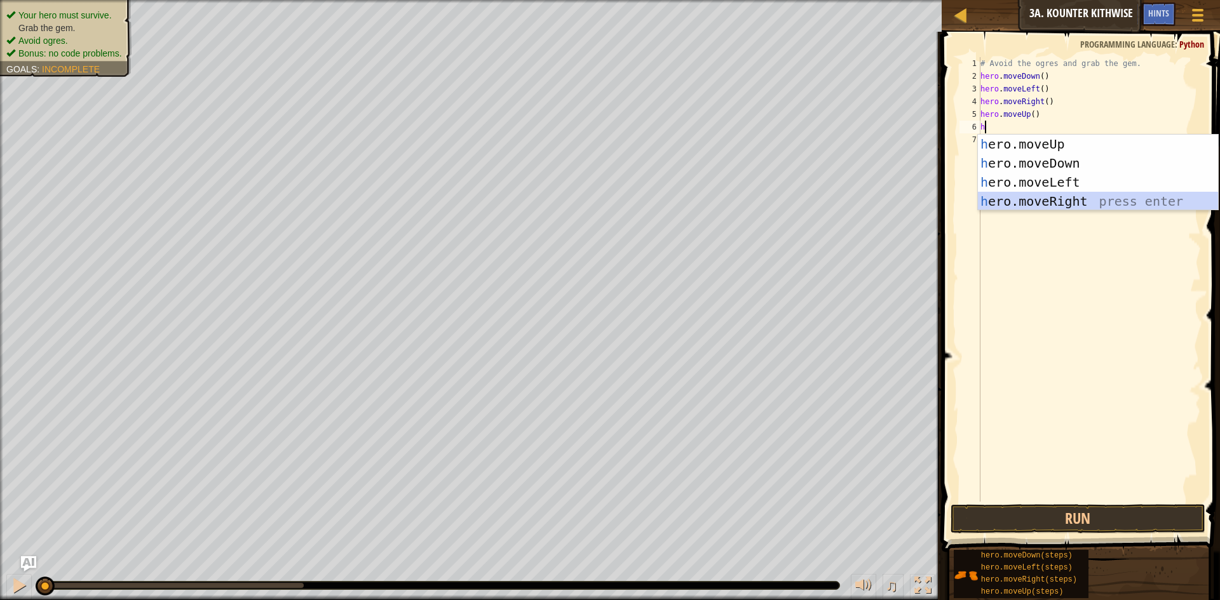
drag, startPoint x: 1078, startPoint y: 203, endPoint x: 1071, endPoint y: 241, distance: 39.4
click at [1078, 205] on div "h ero.moveUp press enter h ero.moveDown press enter h ero.moveLeft press enter …" at bounding box center [1098, 192] width 240 height 114
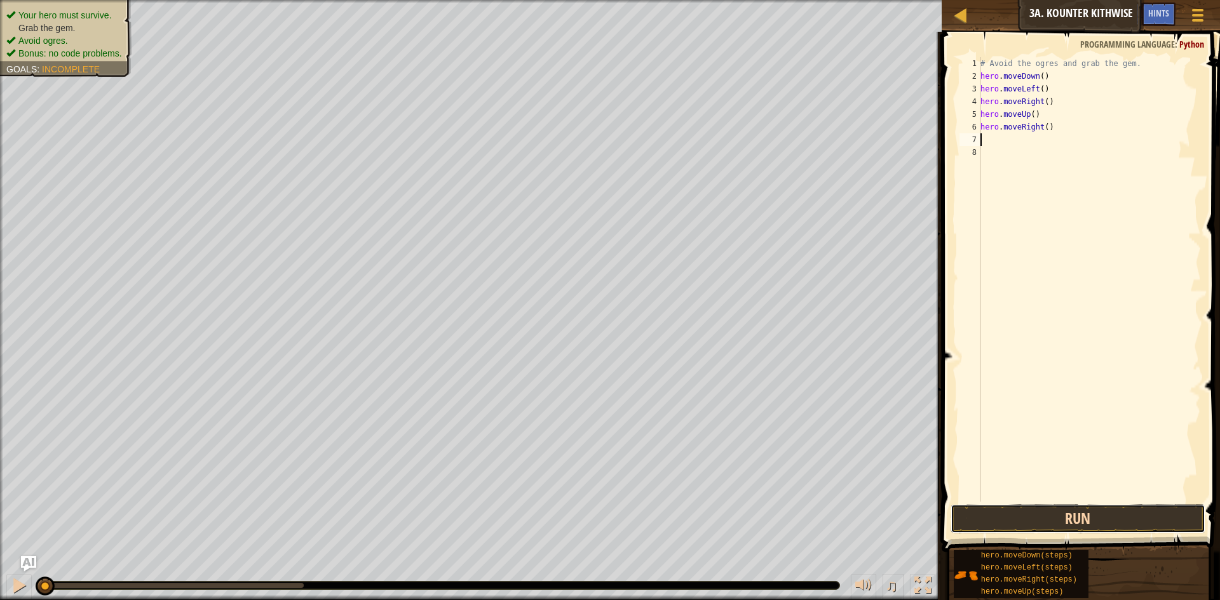
click at [1053, 516] on button "Run" at bounding box center [1078, 519] width 255 height 29
